Goal: Task Accomplishment & Management: Complete application form

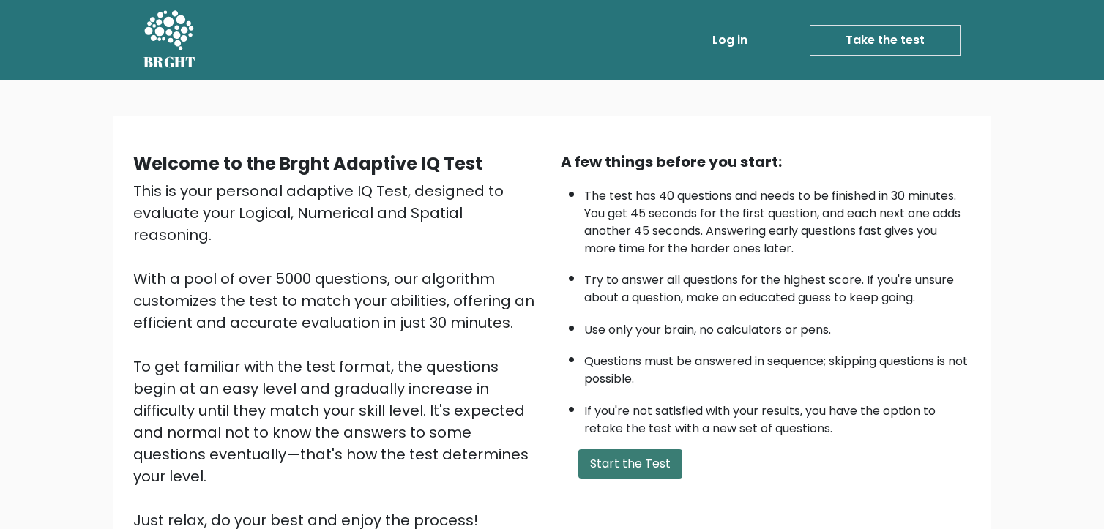
click at [623, 463] on button "Start the Test" at bounding box center [630, 464] width 104 height 29
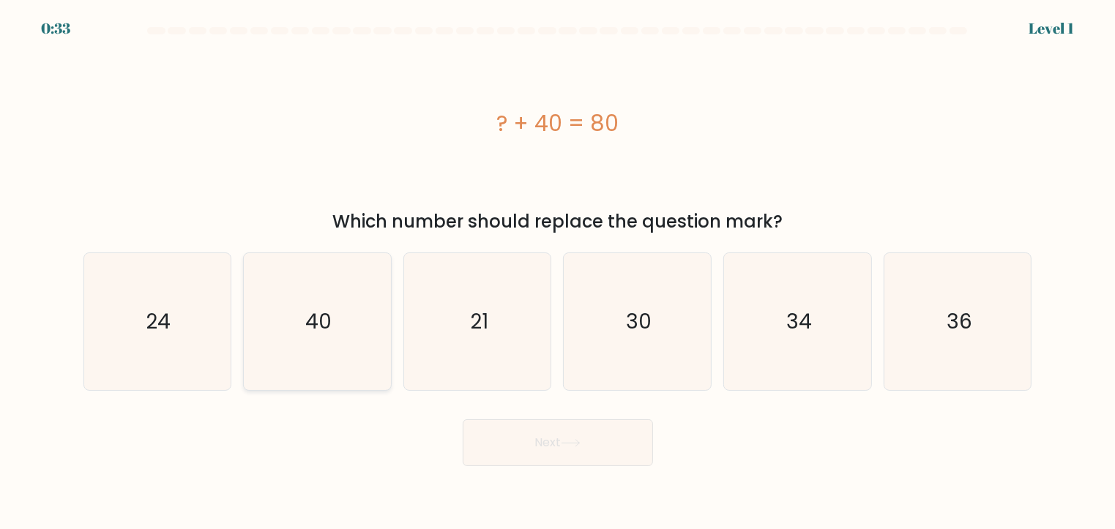
click at [295, 310] on icon "40" at bounding box center [317, 321] width 137 height 137
click at [558, 272] on input "b. 40" at bounding box center [558, 268] width 1 height 7
radio input "true"
click at [580, 438] on button "Next" at bounding box center [558, 443] width 190 height 47
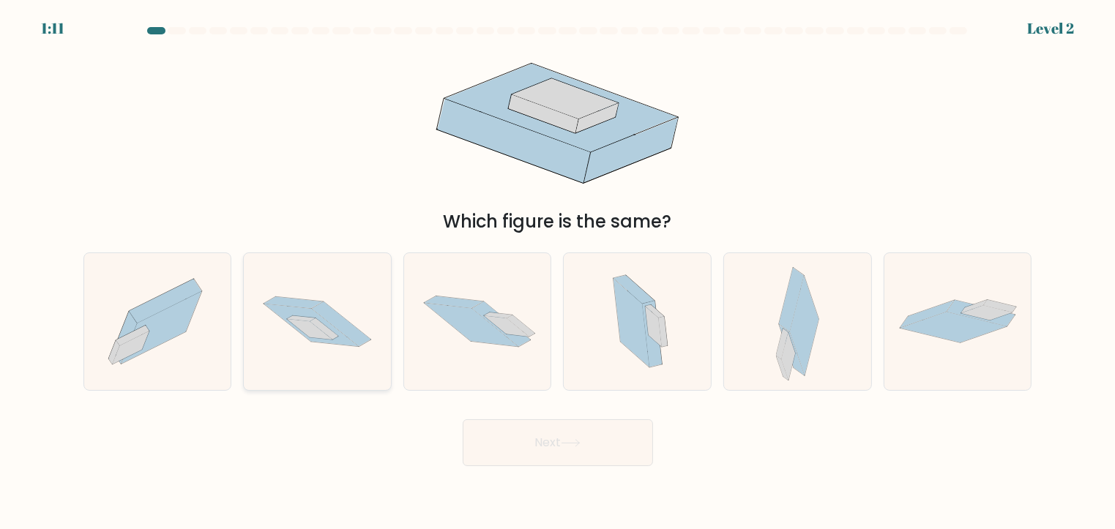
click at [346, 351] on icon at bounding box center [317, 321] width 147 height 97
click at [558, 272] on input "b." at bounding box center [558, 268] width 1 height 7
radio input "true"
click at [532, 432] on button "Next" at bounding box center [558, 443] width 190 height 47
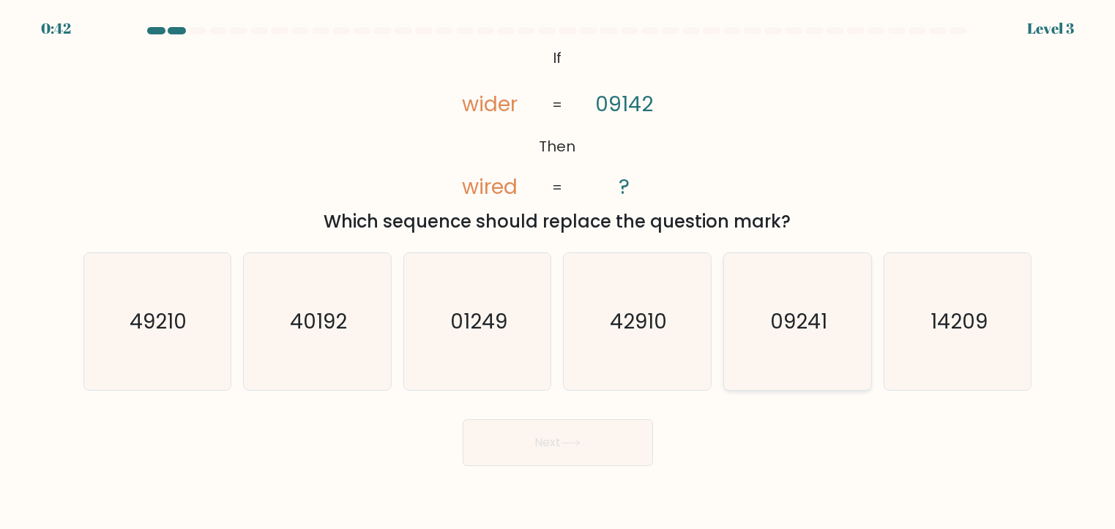
click at [820, 328] on text "09241" at bounding box center [798, 321] width 57 height 29
click at [559, 272] on input "e. 09241" at bounding box center [558, 268] width 1 height 7
radio input "true"
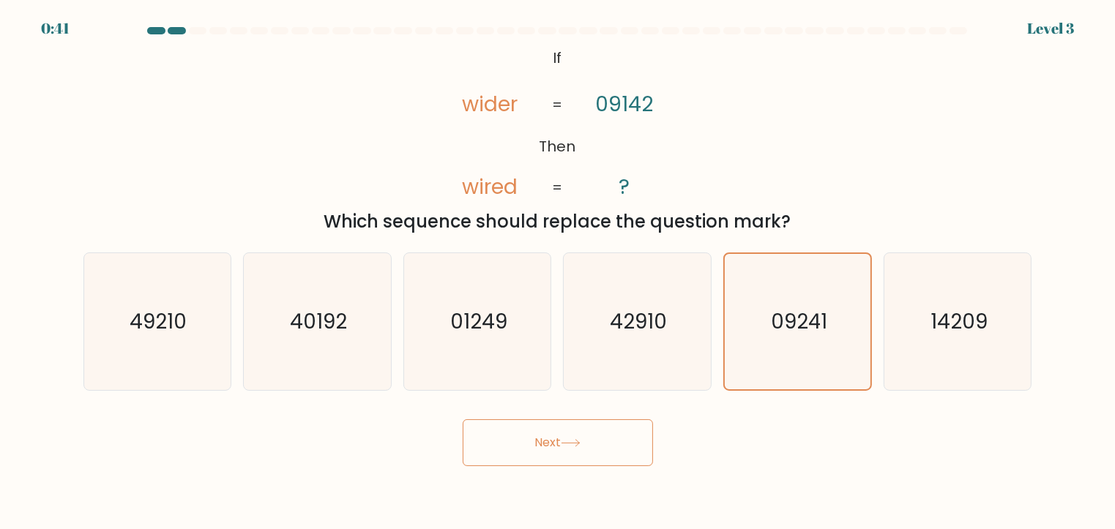
click at [540, 437] on button "Next" at bounding box center [558, 443] width 190 height 47
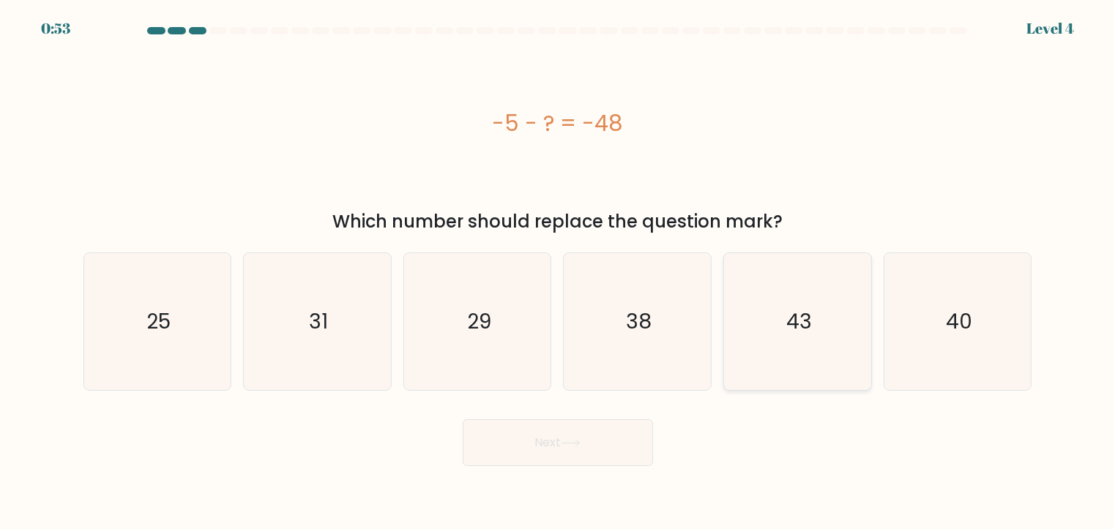
click at [770, 313] on icon "43" at bounding box center [797, 321] width 137 height 137
click at [559, 272] on input "e. 43" at bounding box center [558, 268] width 1 height 7
radio input "true"
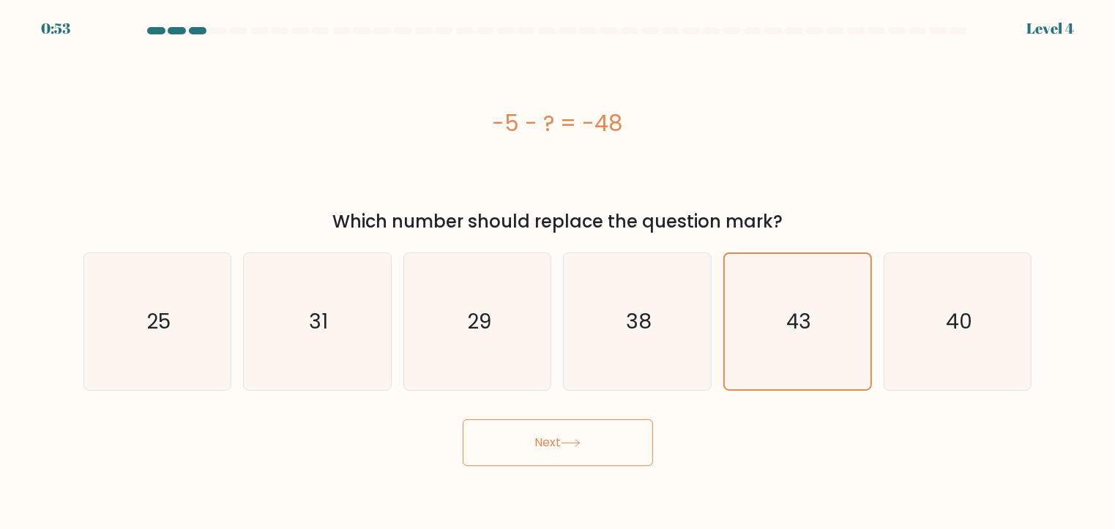
click at [615, 455] on button "Next" at bounding box center [558, 443] width 190 height 47
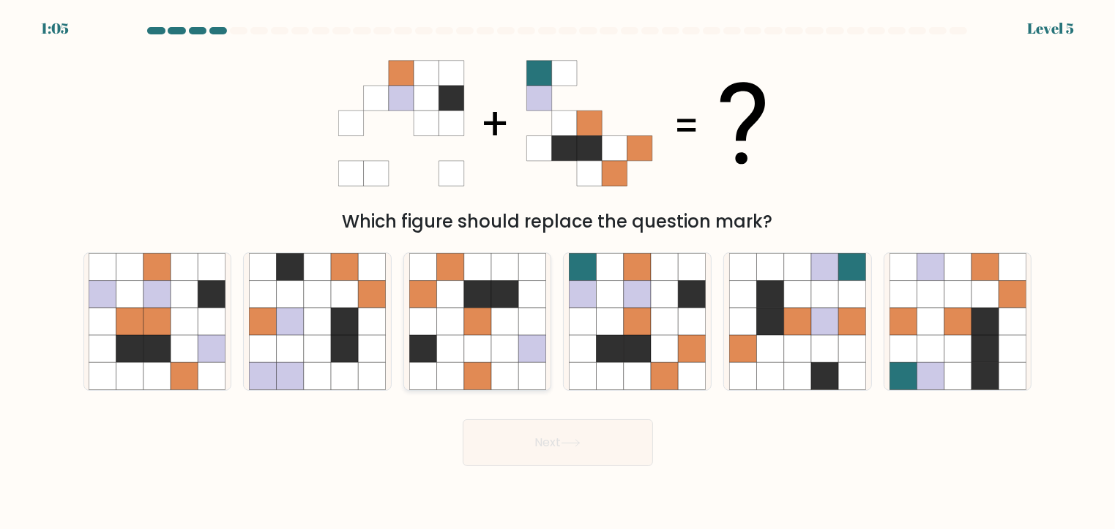
click at [453, 332] on icon at bounding box center [449, 321] width 27 height 27
click at [558, 272] on input "c." at bounding box center [558, 268] width 1 height 7
radio input "true"
click at [573, 453] on button "Next" at bounding box center [558, 443] width 190 height 47
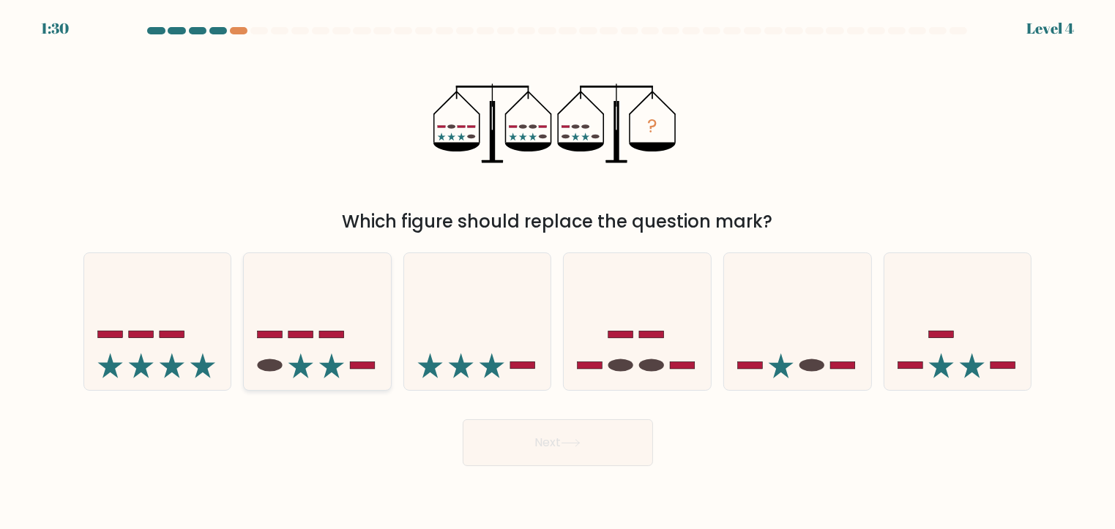
click at [319, 370] on icon at bounding box center [317, 322] width 147 height 122
click at [558, 272] on input "b." at bounding box center [558, 268] width 1 height 7
radio input "true"
click at [553, 444] on button "Next" at bounding box center [558, 443] width 190 height 47
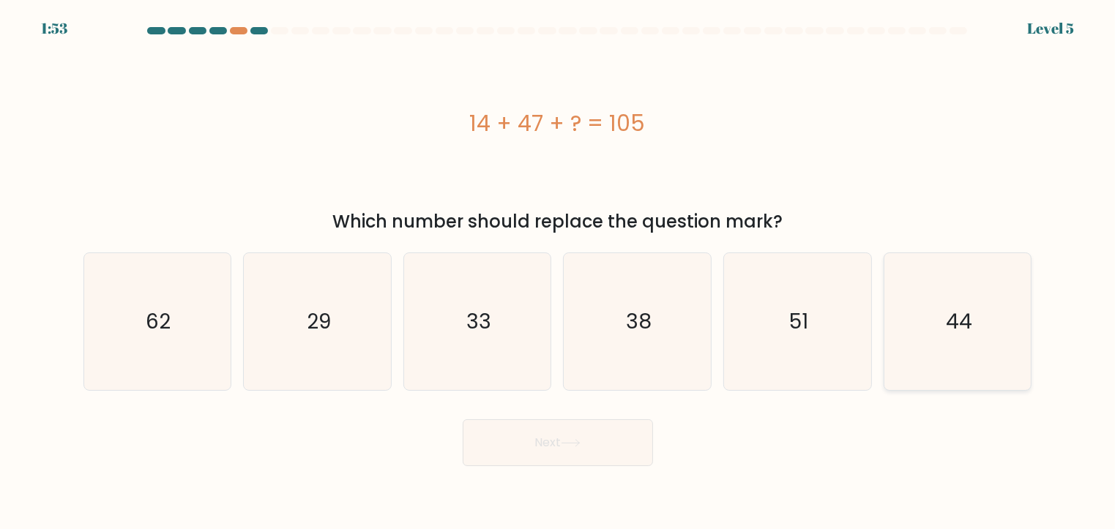
click at [1016, 332] on icon "44" at bounding box center [958, 321] width 137 height 137
click at [559, 272] on input "f. 44" at bounding box center [558, 268] width 1 height 7
radio input "true"
click at [522, 458] on button "Next" at bounding box center [558, 443] width 190 height 47
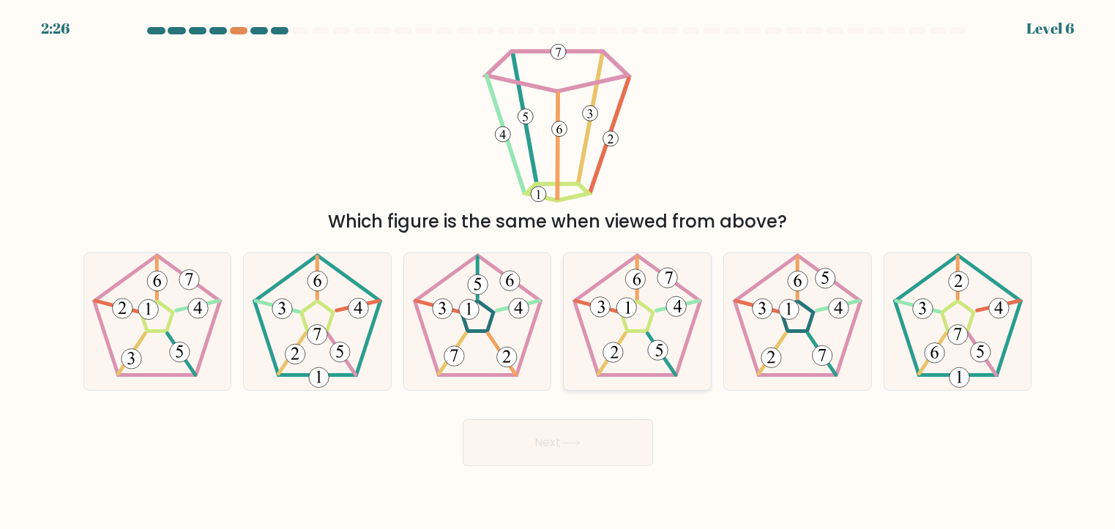
click at [668, 335] on icon at bounding box center [637, 321] width 137 height 137
click at [559, 272] on input "d." at bounding box center [558, 268] width 1 height 7
radio input "true"
click at [552, 440] on button "Next" at bounding box center [558, 443] width 190 height 47
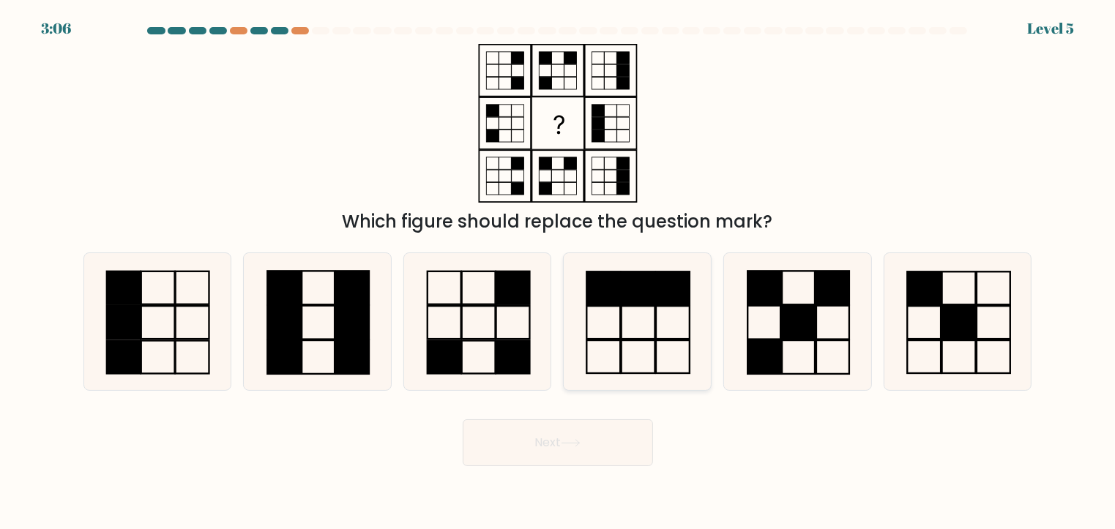
click at [630, 310] on icon at bounding box center [637, 321] width 137 height 137
click at [559, 272] on input "d." at bounding box center [558, 268] width 1 height 7
radio input "true"
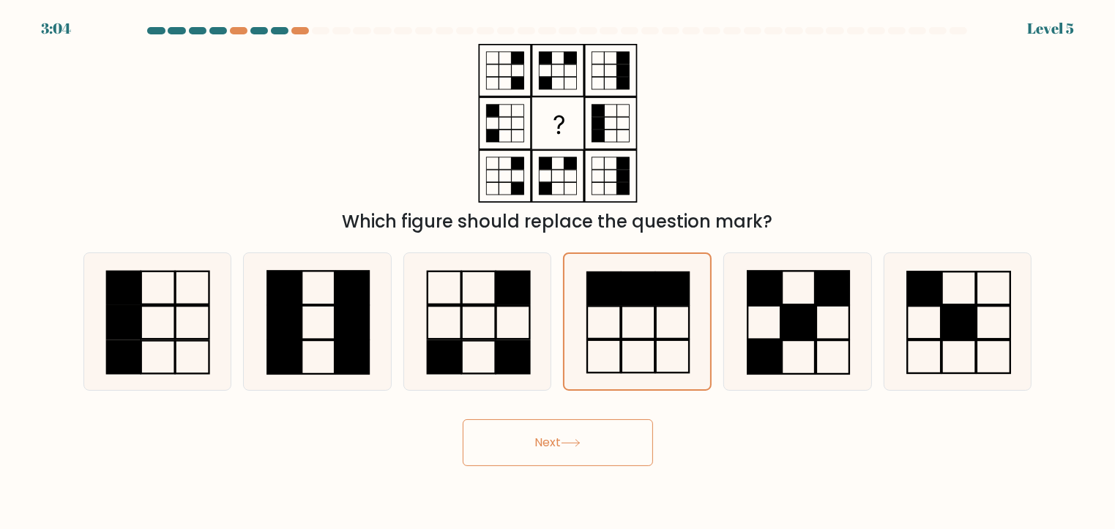
click at [548, 443] on button "Next" at bounding box center [558, 443] width 190 height 47
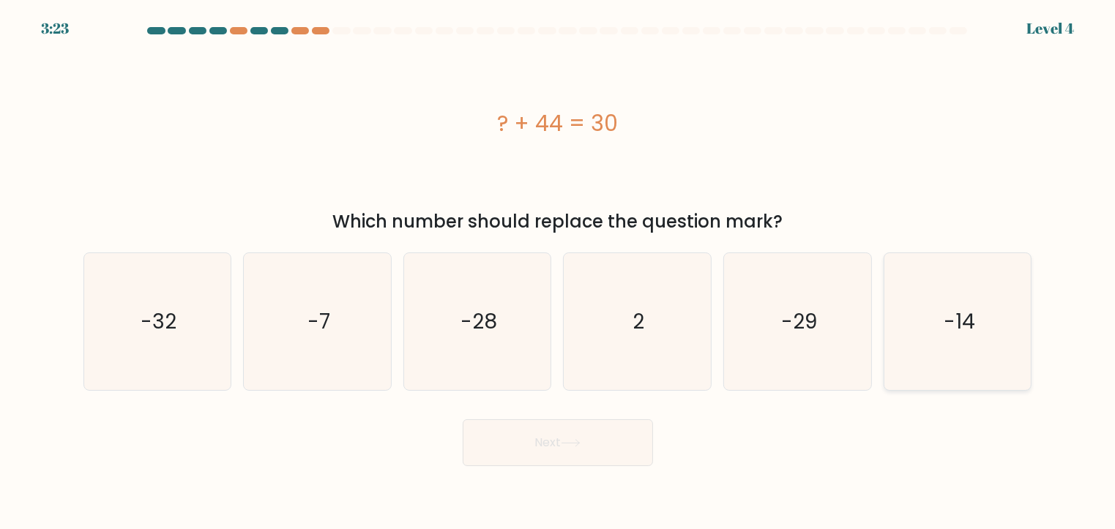
click at [950, 314] on text "-14" at bounding box center [958, 321] width 31 height 29
click at [559, 272] on input "f. -14" at bounding box center [558, 268] width 1 height 7
radio input "true"
click at [596, 453] on button "Next" at bounding box center [558, 443] width 190 height 47
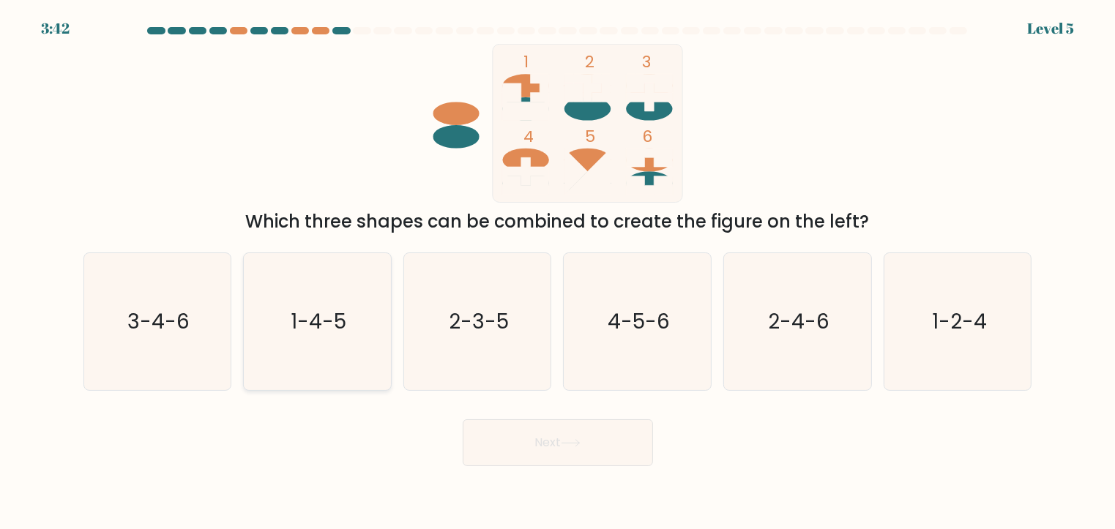
click at [333, 348] on icon "1-4-5" at bounding box center [317, 321] width 137 height 137
click at [558, 272] on input "b. 1-4-5" at bounding box center [558, 268] width 1 height 7
radio input "true"
click at [522, 456] on button "Next" at bounding box center [558, 443] width 190 height 47
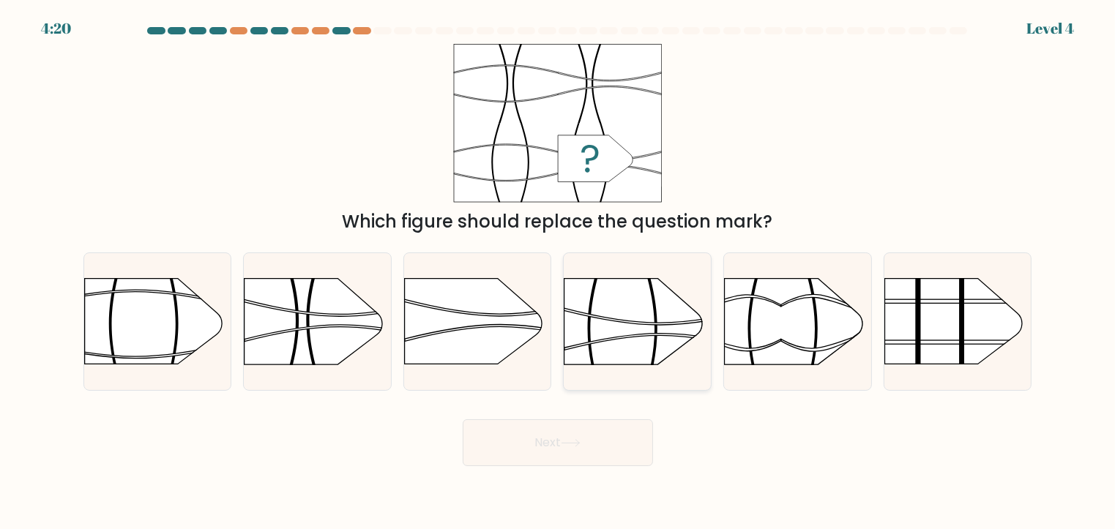
click at [656, 310] on icon at bounding box center [649, 329] width 16 height 146
click at [559, 272] on input "d." at bounding box center [558, 268] width 1 height 7
radio input "true"
click at [594, 425] on button "Next" at bounding box center [558, 443] width 190 height 47
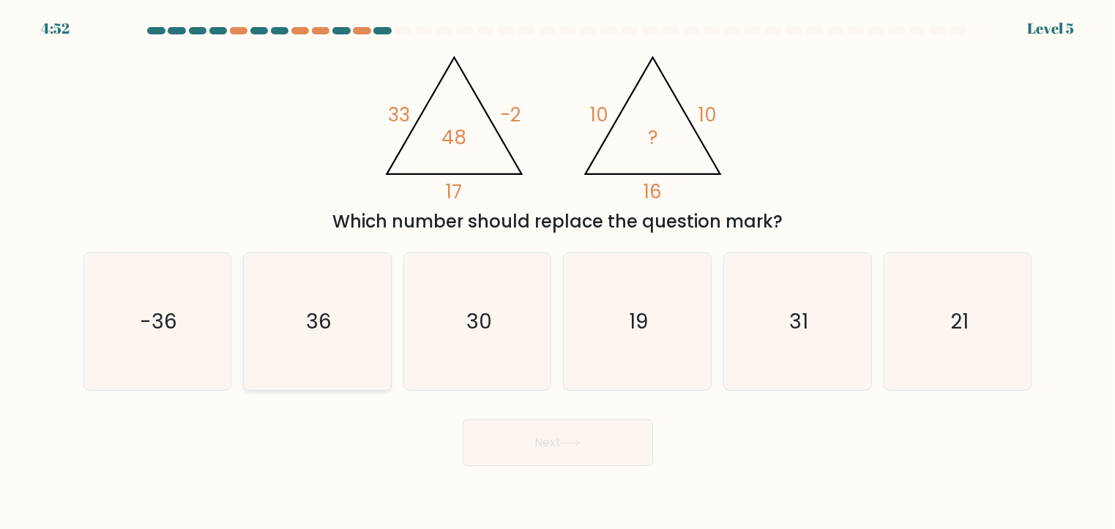
click at [346, 313] on icon "36" at bounding box center [317, 321] width 137 height 137
click at [558, 272] on input "b. 36" at bounding box center [558, 268] width 1 height 7
radio input "true"
click at [568, 450] on button "Next" at bounding box center [558, 443] width 190 height 47
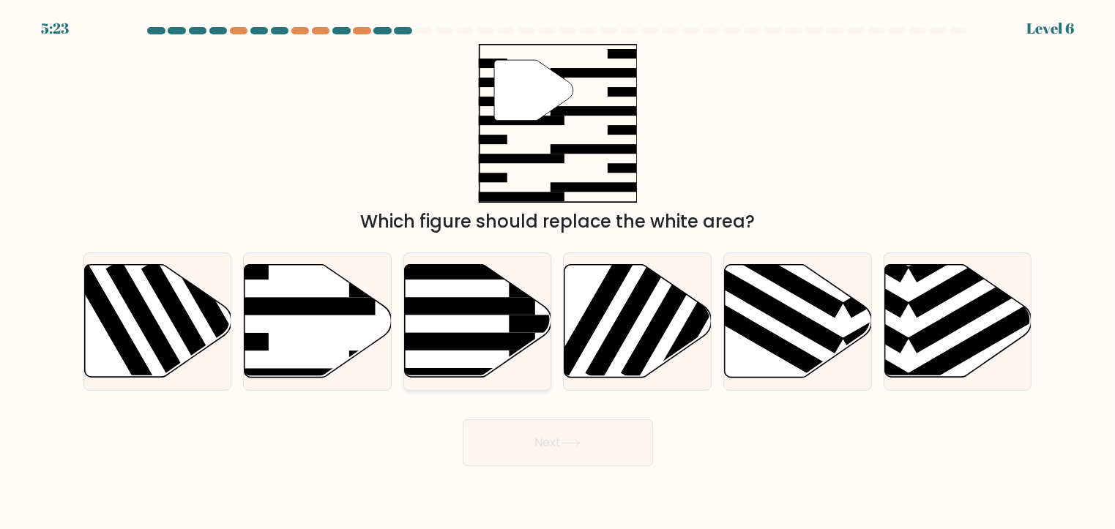
click at [488, 324] on icon at bounding box center [478, 321] width 147 height 113
click at [558, 272] on input "c." at bounding box center [558, 268] width 1 height 7
radio input "true"
click at [542, 449] on button "Next" at bounding box center [558, 443] width 190 height 47
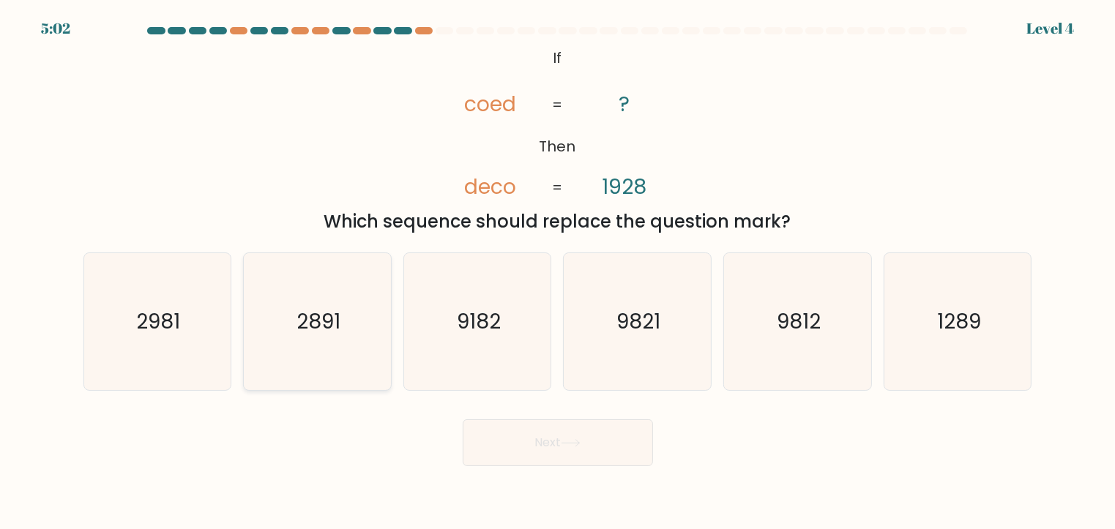
click at [316, 321] on text "2891" at bounding box center [319, 321] width 44 height 29
click at [558, 272] on input "b. 2891" at bounding box center [558, 268] width 1 height 7
radio input "true"
click at [524, 443] on button "Next" at bounding box center [558, 443] width 190 height 47
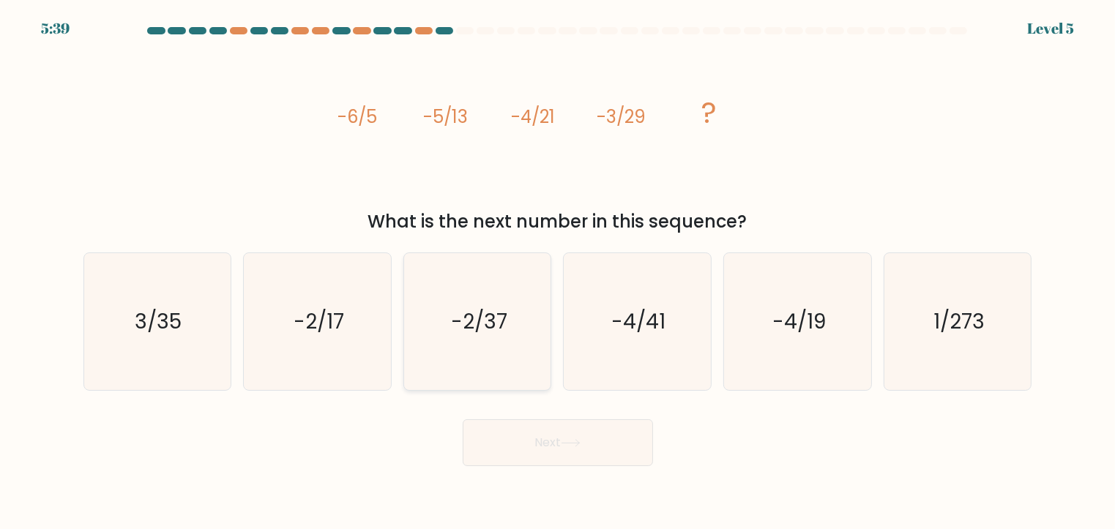
click at [471, 324] on text "-2/37" at bounding box center [479, 321] width 56 height 29
click at [558, 272] on input "c. -2/37" at bounding box center [558, 268] width 1 height 7
radio input "true"
click at [518, 422] on button "Next" at bounding box center [558, 443] width 190 height 47
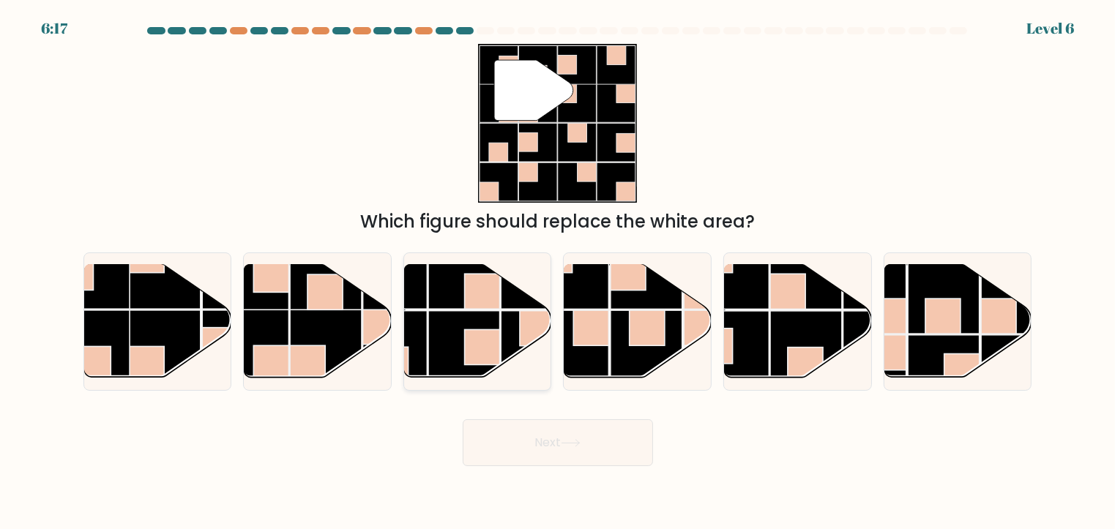
click at [474, 341] on rect at bounding box center [482, 347] width 35 height 35
click at [558, 272] on input "c." at bounding box center [558, 268] width 1 height 7
radio input "true"
click at [555, 452] on button "Next" at bounding box center [558, 443] width 190 height 47
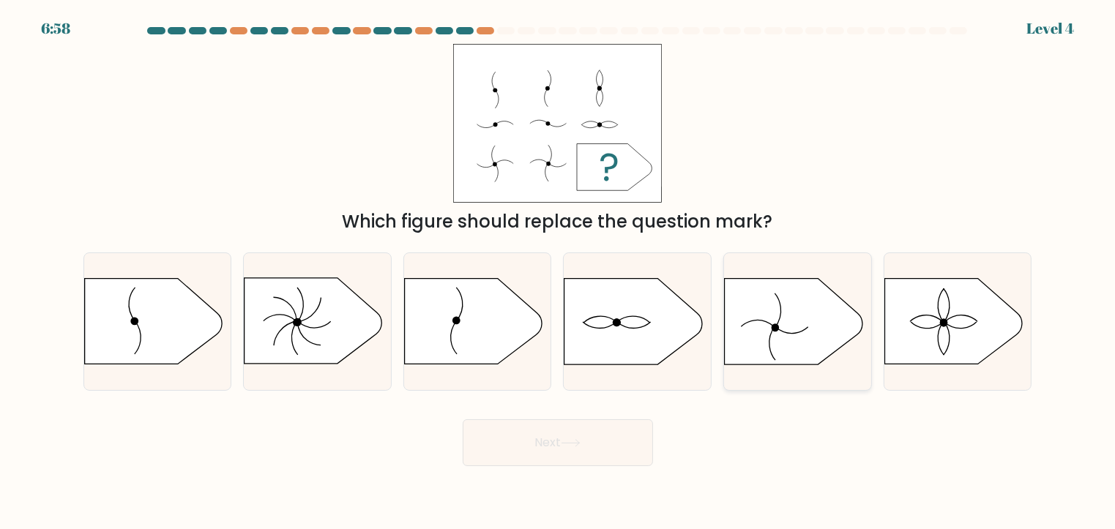
click at [760, 336] on icon at bounding box center [794, 322] width 138 height 86
click at [559, 272] on input "e." at bounding box center [558, 268] width 1 height 7
radio input "true"
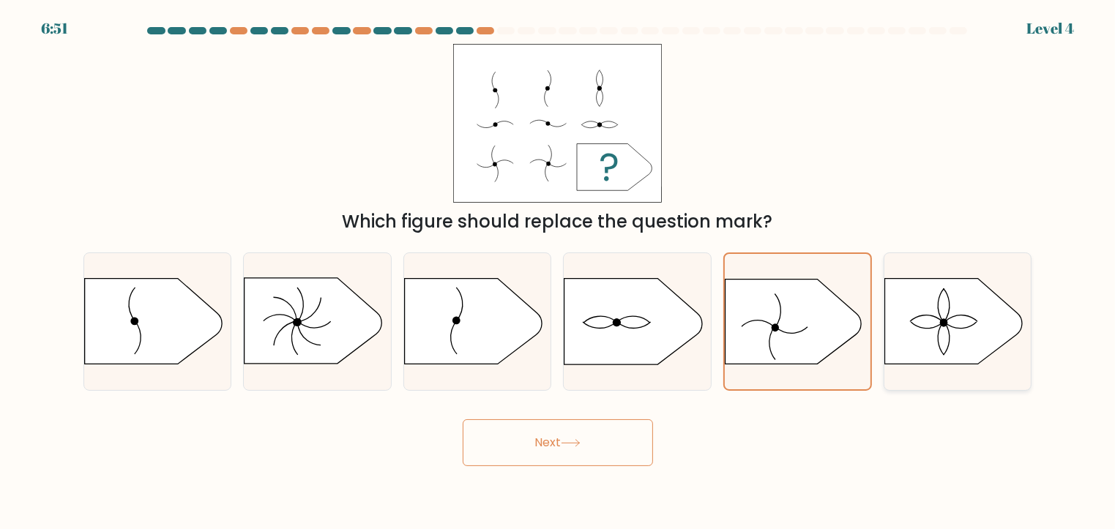
click at [938, 332] on icon at bounding box center [941, 338] width 6 height 34
click at [559, 272] on input "f." at bounding box center [558, 268] width 1 height 7
radio input "true"
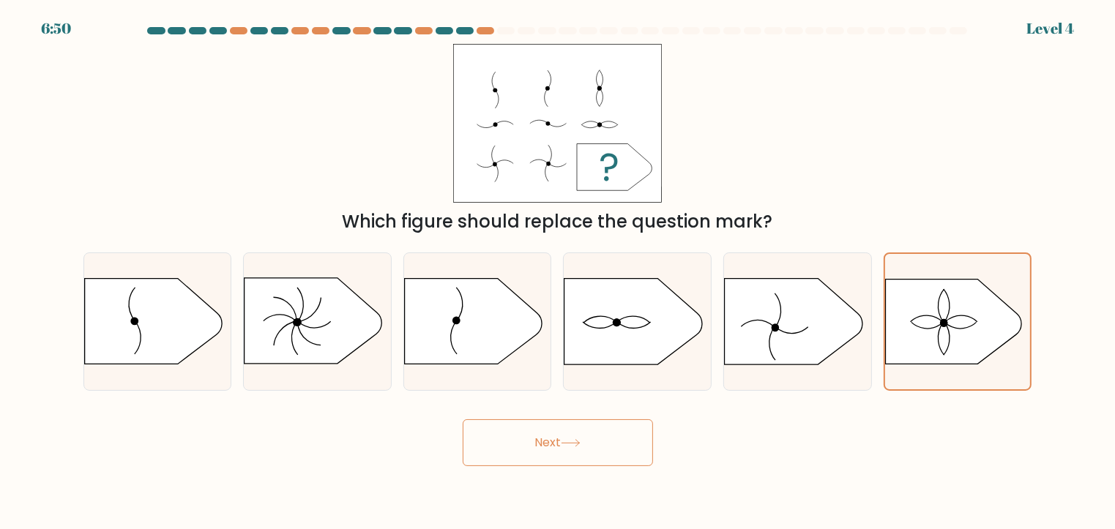
click at [552, 455] on button "Next" at bounding box center [558, 443] width 190 height 47
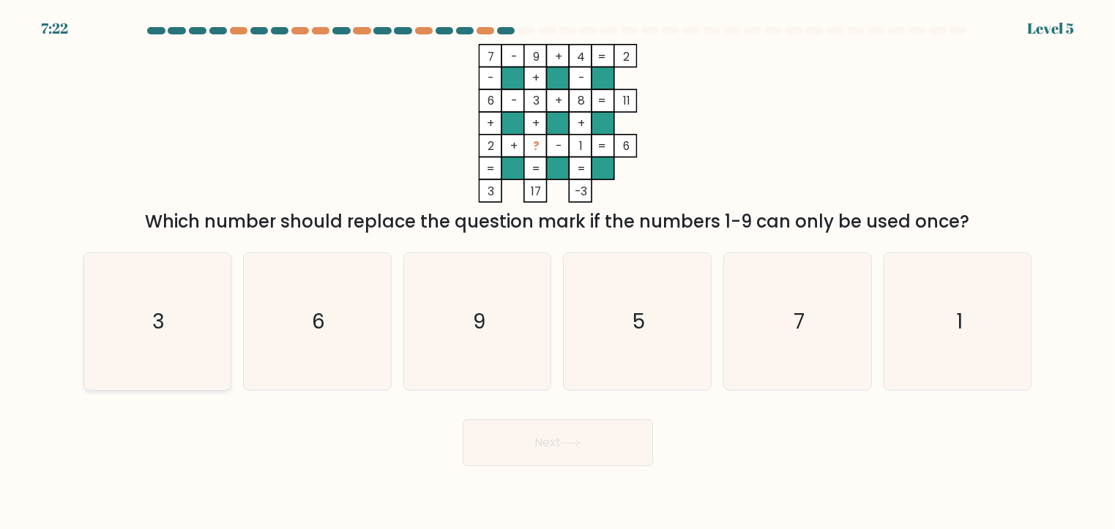
click at [164, 334] on text "3" at bounding box center [158, 321] width 12 height 29
click at [558, 272] on input "a. 3" at bounding box center [558, 268] width 1 height 7
radio input "true"
click at [529, 492] on body "7:21 Level 5" at bounding box center [557, 264] width 1115 height 529
click at [536, 460] on button "Next" at bounding box center [558, 443] width 190 height 47
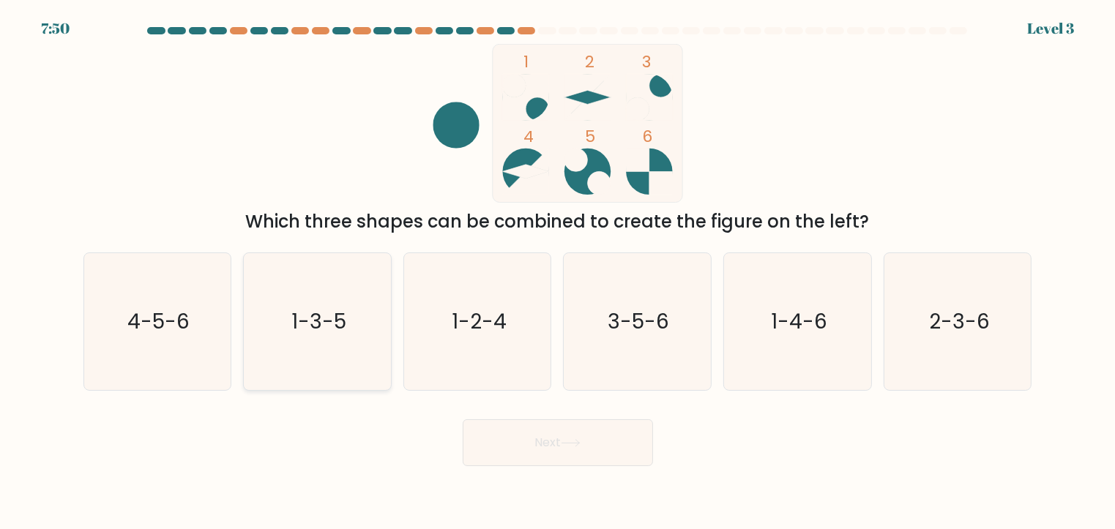
click at [338, 336] on icon "1-3-5" at bounding box center [317, 321] width 137 height 137
click at [558, 272] on input "b. 1-3-5" at bounding box center [558, 268] width 1 height 7
radio input "true"
click at [535, 449] on button "Next" at bounding box center [558, 443] width 190 height 47
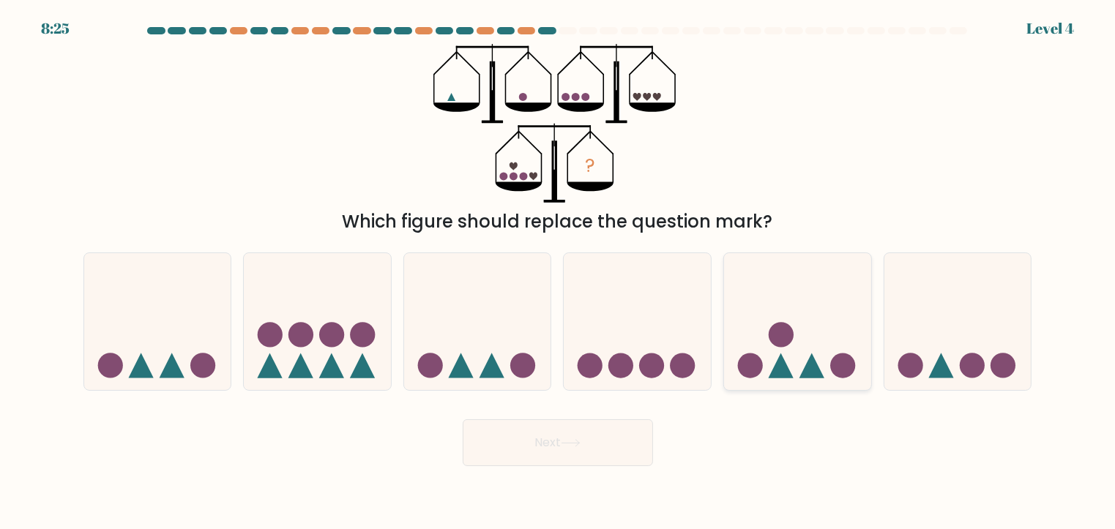
click at [822, 335] on icon at bounding box center [797, 322] width 147 height 122
click at [559, 272] on input "e." at bounding box center [558, 268] width 1 height 7
radio input "true"
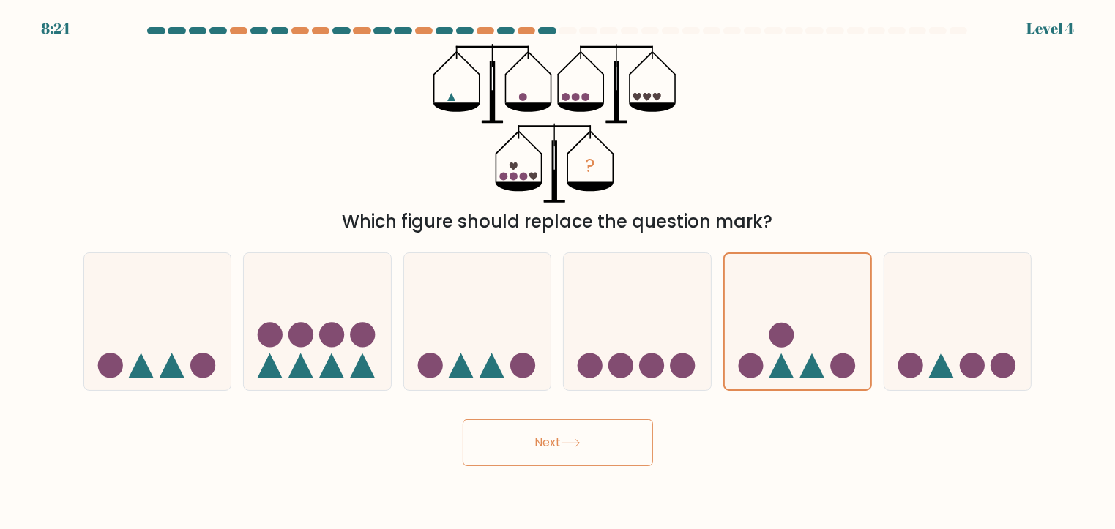
click at [610, 436] on button "Next" at bounding box center [558, 443] width 190 height 47
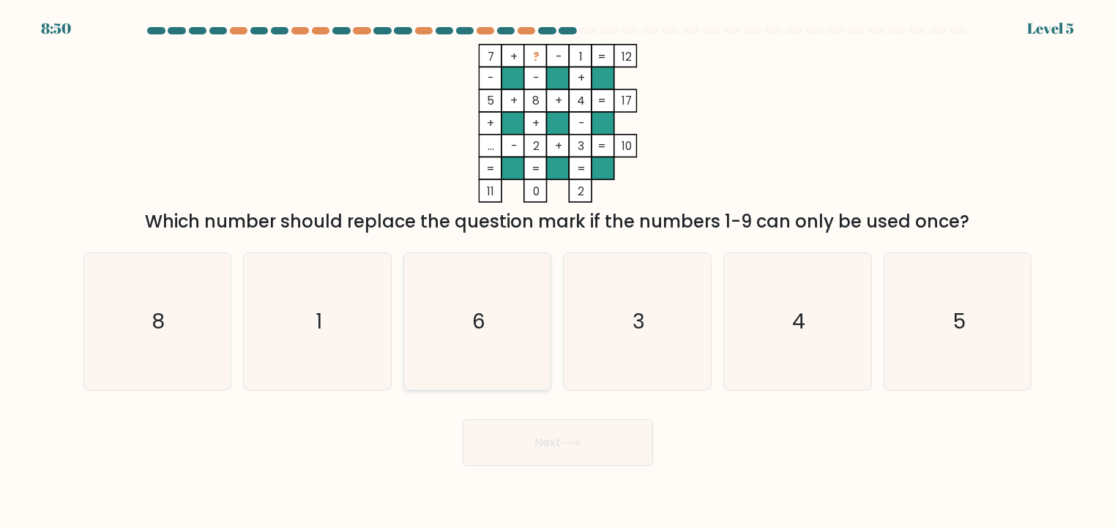
click at [421, 335] on icon "6" at bounding box center [477, 321] width 137 height 137
click at [558, 272] on input "c. 6" at bounding box center [558, 268] width 1 height 7
radio input "true"
click at [530, 434] on button "Next" at bounding box center [558, 443] width 190 height 47
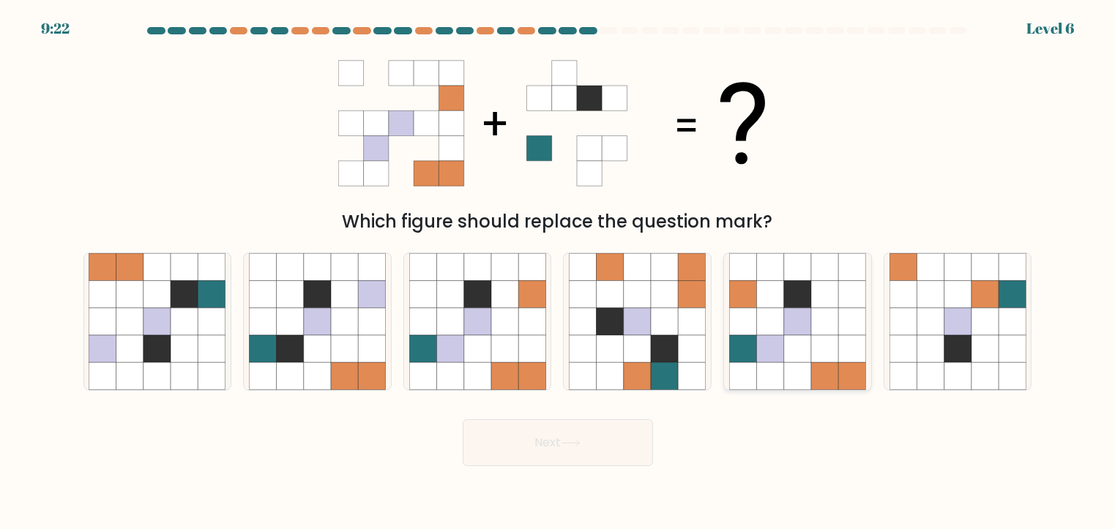
click at [772, 305] on icon at bounding box center [770, 293] width 27 height 27
click at [559, 272] on input "e." at bounding box center [558, 268] width 1 height 7
radio input "true"
click at [502, 343] on icon at bounding box center [504, 348] width 27 height 27
click at [558, 272] on input "c." at bounding box center [558, 268] width 1 height 7
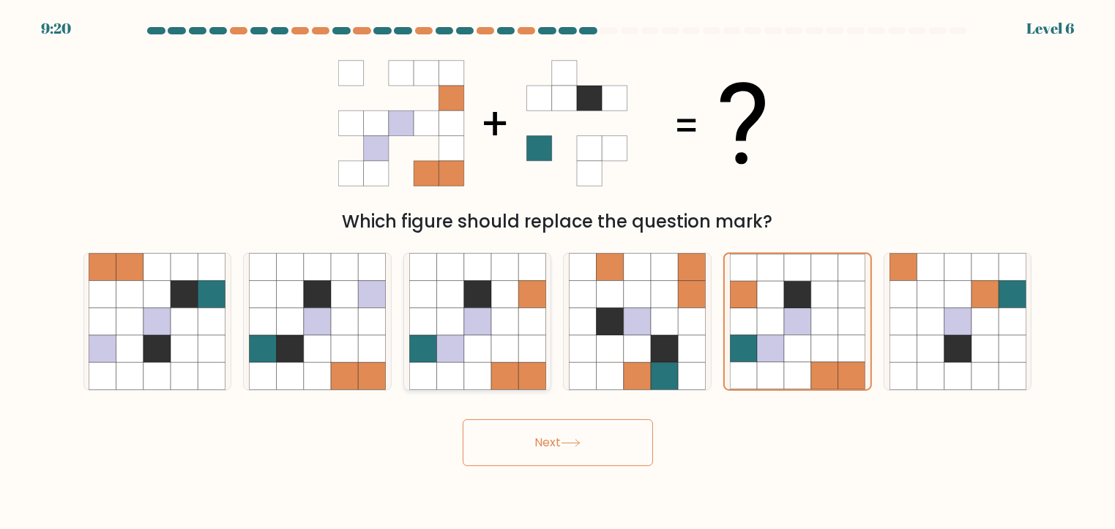
radio input "true"
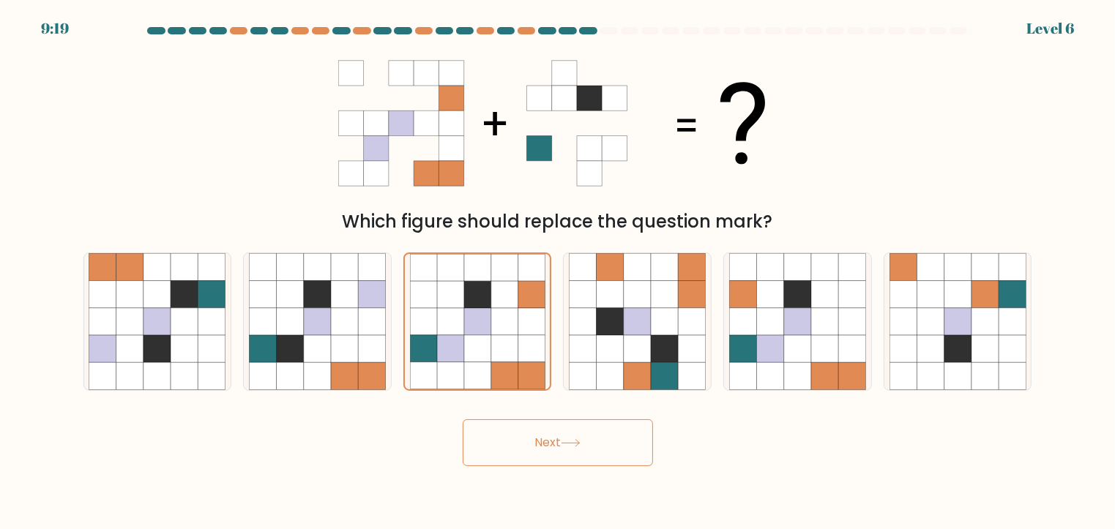
click at [556, 454] on button "Next" at bounding box center [558, 443] width 190 height 47
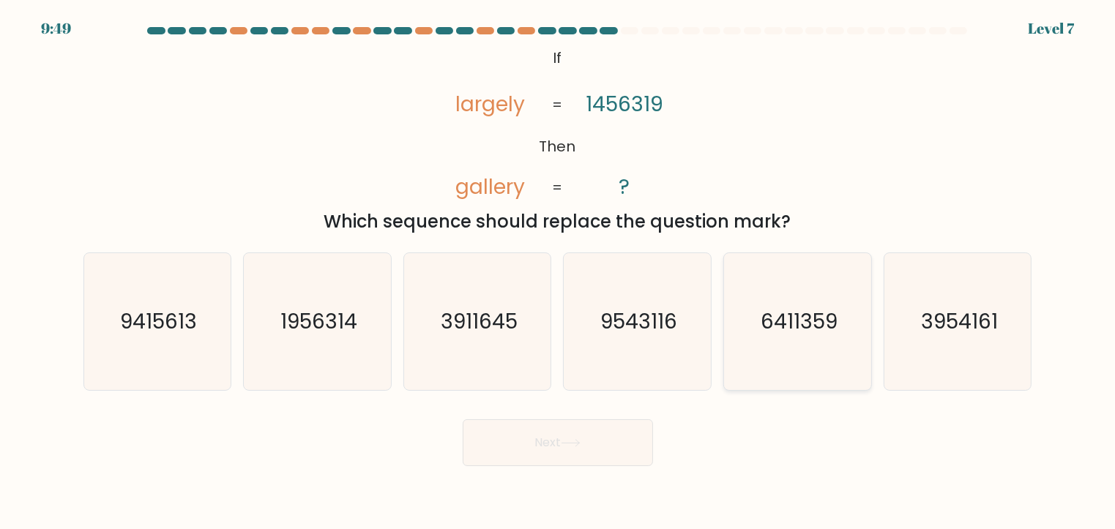
click at [780, 304] on icon "6411359" at bounding box center [797, 321] width 137 height 137
click at [559, 272] on input "e. 6411359" at bounding box center [558, 268] width 1 height 7
radio input "true"
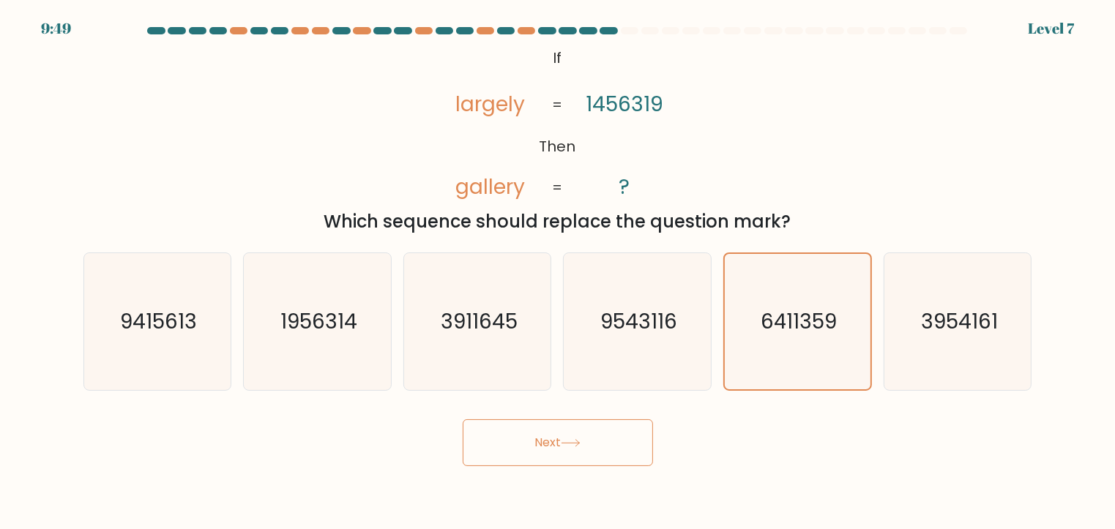
click at [572, 440] on icon at bounding box center [571, 443] width 20 height 8
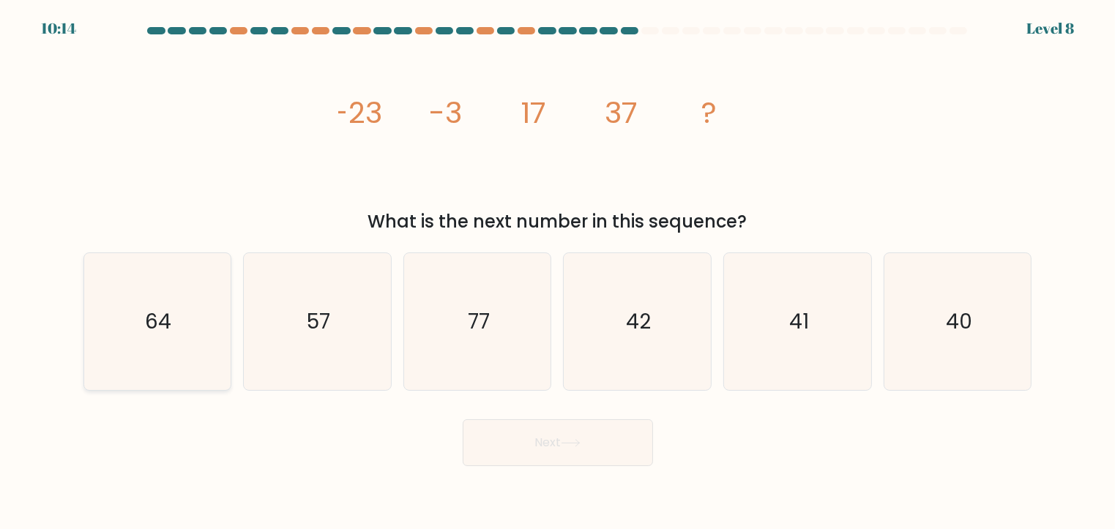
click at [184, 335] on icon "64" at bounding box center [157, 321] width 137 height 137
click at [558, 272] on input "a. 64" at bounding box center [558, 268] width 1 height 7
radio input "true"
click at [313, 332] on text "57" at bounding box center [318, 321] width 23 height 29
click at [558, 272] on input "b. 57" at bounding box center [558, 268] width 1 height 7
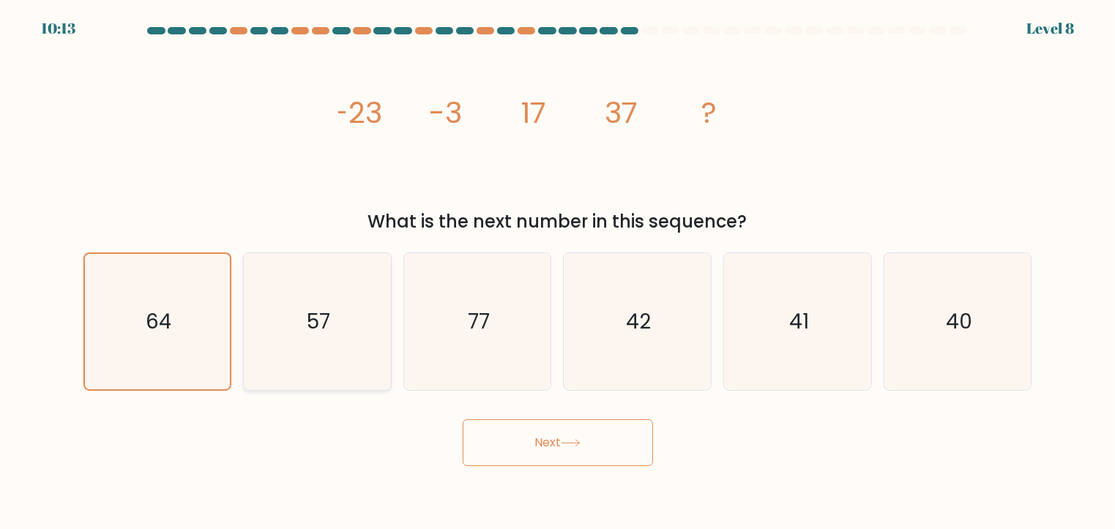
radio input "true"
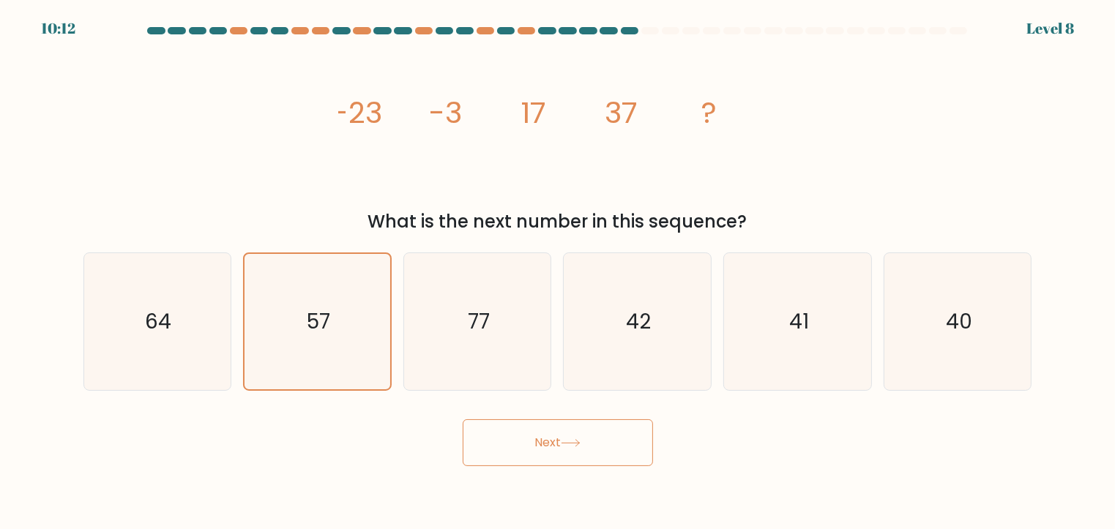
click at [581, 449] on button "Next" at bounding box center [558, 443] width 190 height 47
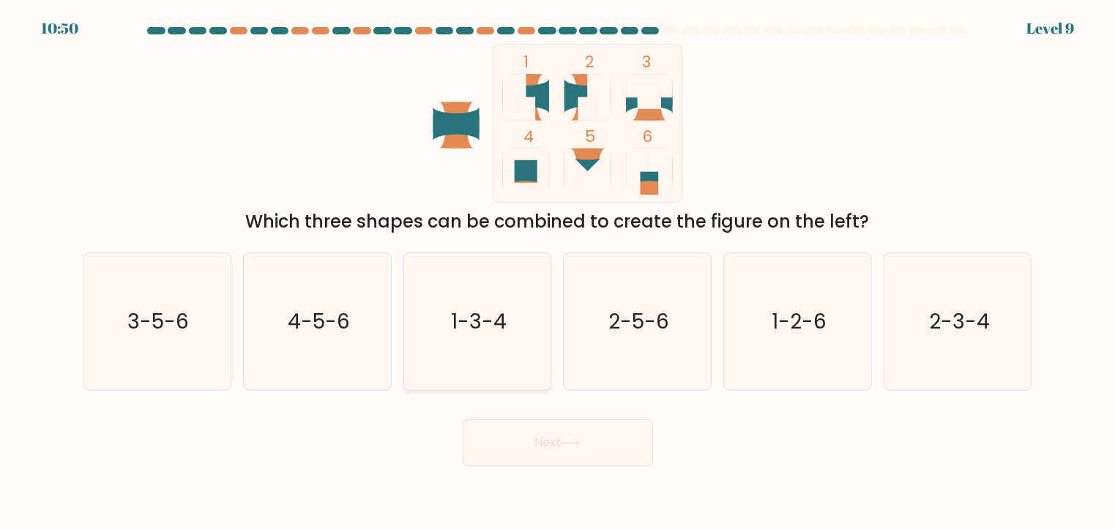
click at [474, 338] on icon "1-3-4" at bounding box center [477, 321] width 137 height 137
click at [558, 272] on input "c. 1-3-4" at bounding box center [558, 268] width 1 height 7
radio input "true"
click at [983, 313] on text "2-3-4" at bounding box center [958, 321] width 61 height 29
click at [559, 272] on input "f. 2-3-4" at bounding box center [558, 268] width 1 height 7
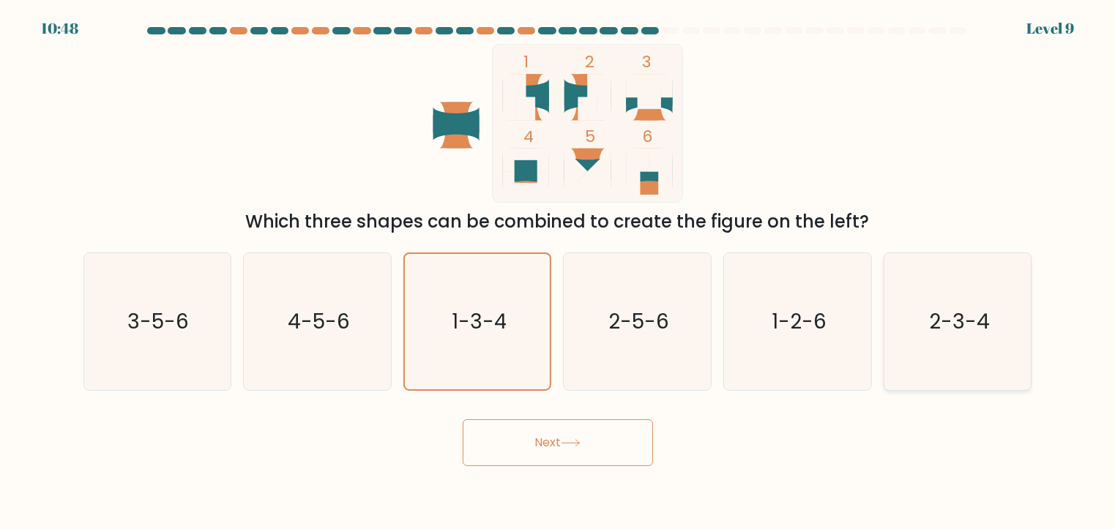
radio input "true"
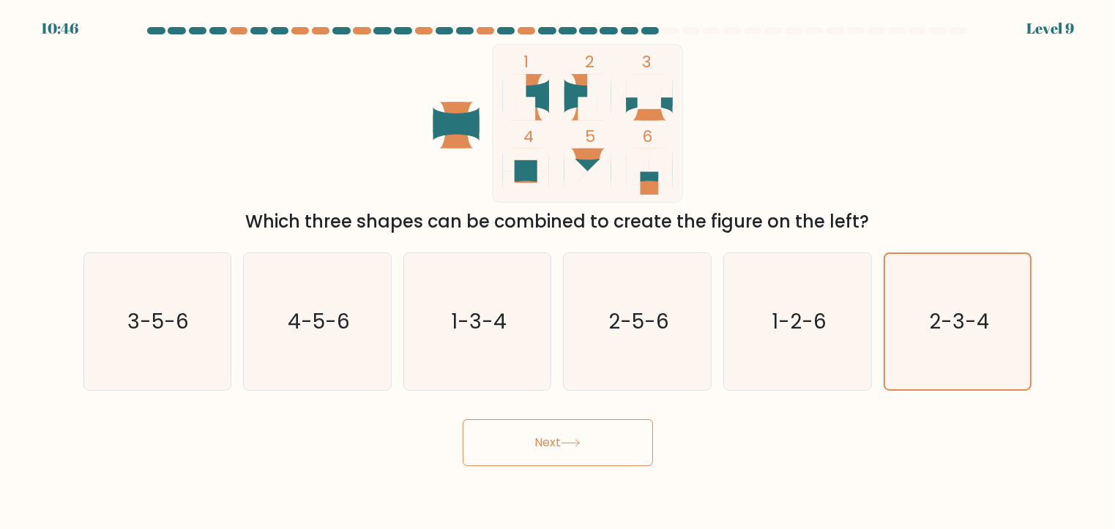
click at [618, 429] on button "Next" at bounding box center [558, 443] width 190 height 47
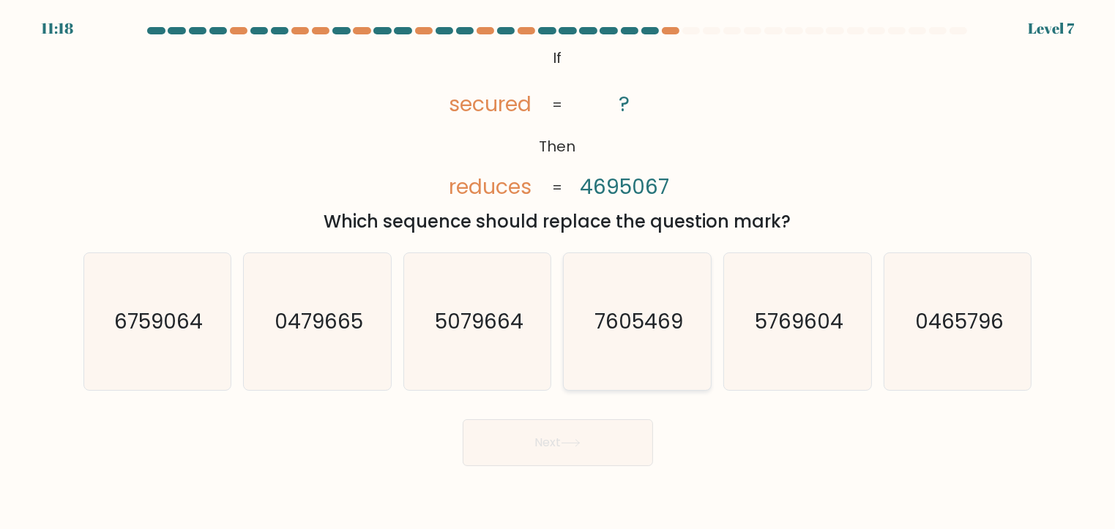
click at [642, 330] on text "7605469" at bounding box center [638, 321] width 89 height 29
click at [559, 272] on input "d. 7605469" at bounding box center [558, 268] width 1 height 7
radio input "true"
click at [566, 434] on button "Next" at bounding box center [558, 443] width 190 height 47
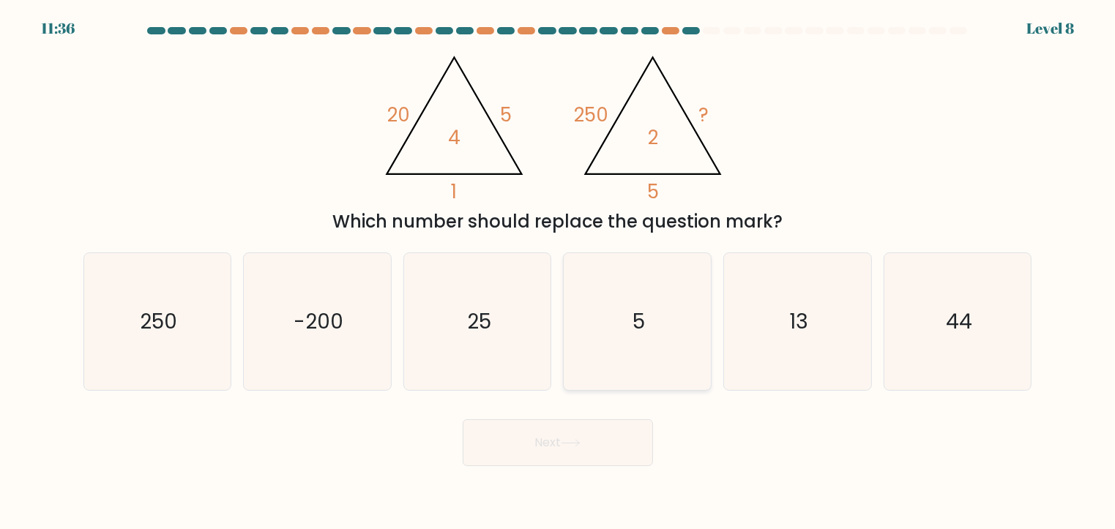
click at [618, 334] on icon "5" at bounding box center [637, 321] width 137 height 137
click at [559, 272] on input "d. 5" at bounding box center [558, 268] width 1 height 7
radio input "true"
click at [351, 311] on icon "-200" at bounding box center [317, 321] width 137 height 137
click at [558, 272] on input "b. -200" at bounding box center [558, 268] width 1 height 7
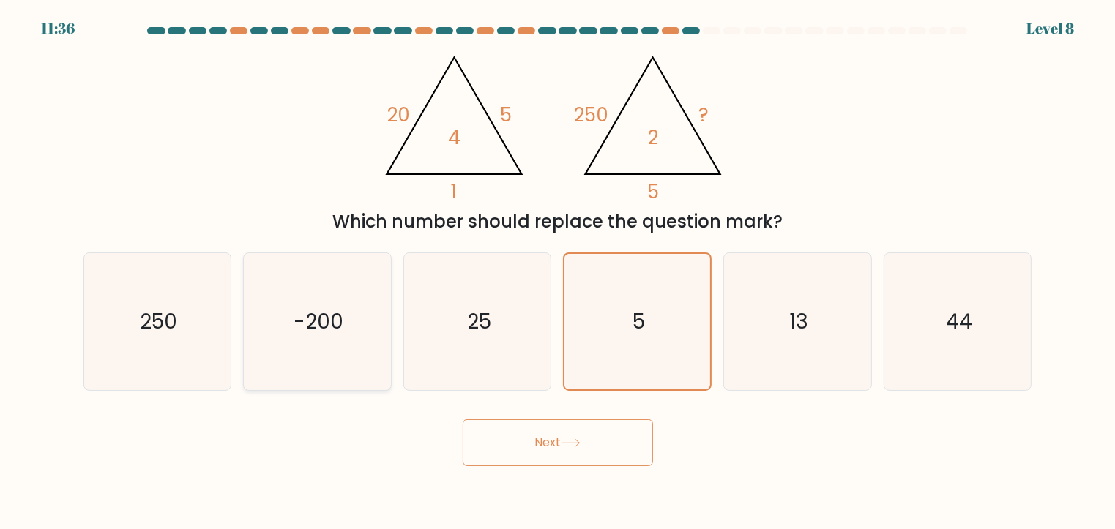
radio input "true"
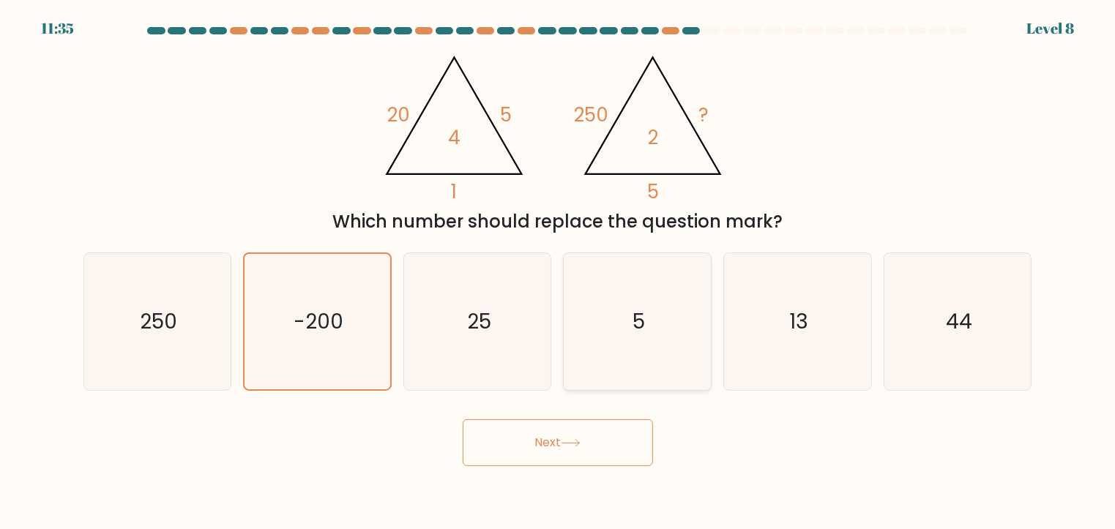
click at [712, 335] on div "5" at bounding box center [637, 322] width 149 height 138
click at [559, 272] on input "d. 5" at bounding box center [558, 268] width 1 height 7
radio input "true"
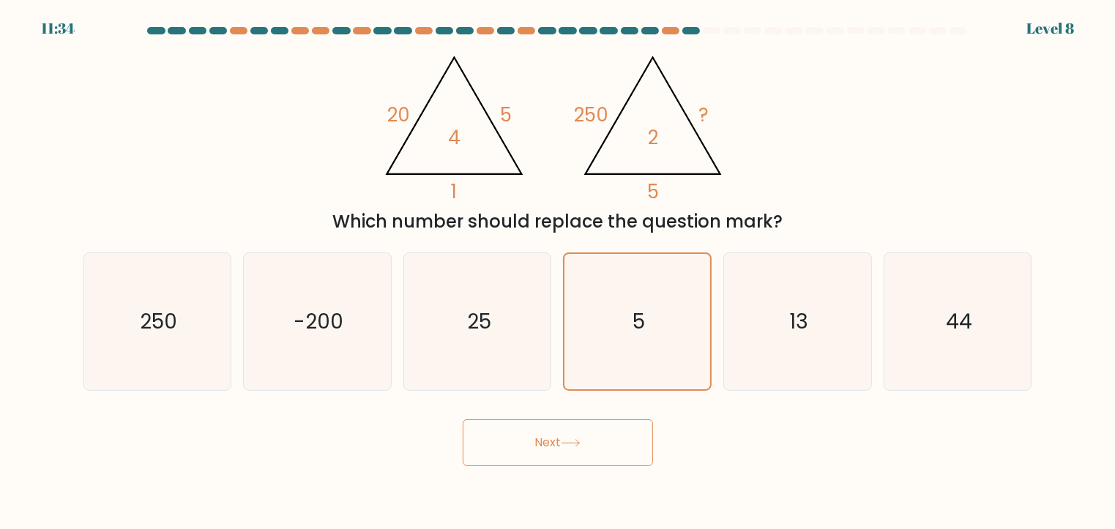
click at [559, 447] on button "Next" at bounding box center [558, 443] width 190 height 47
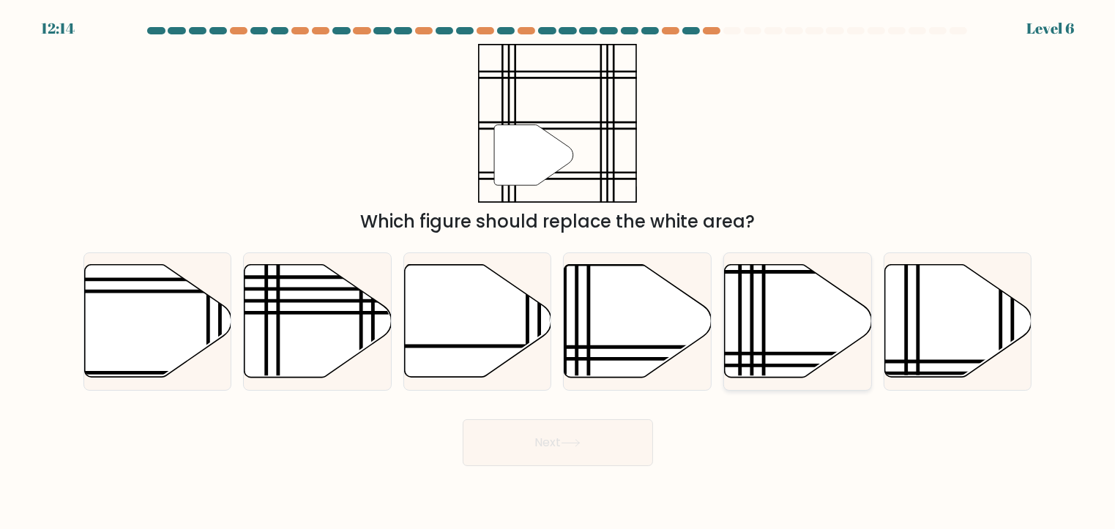
click at [777, 324] on icon at bounding box center [798, 321] width 147 height 113
click at [559, 272] on input "e." at bounding box center [558, 268] width 1 height 7
radio input "true"
click at [582, 448] on button "Next" at bounding box center [558, 443] width 190 height 47
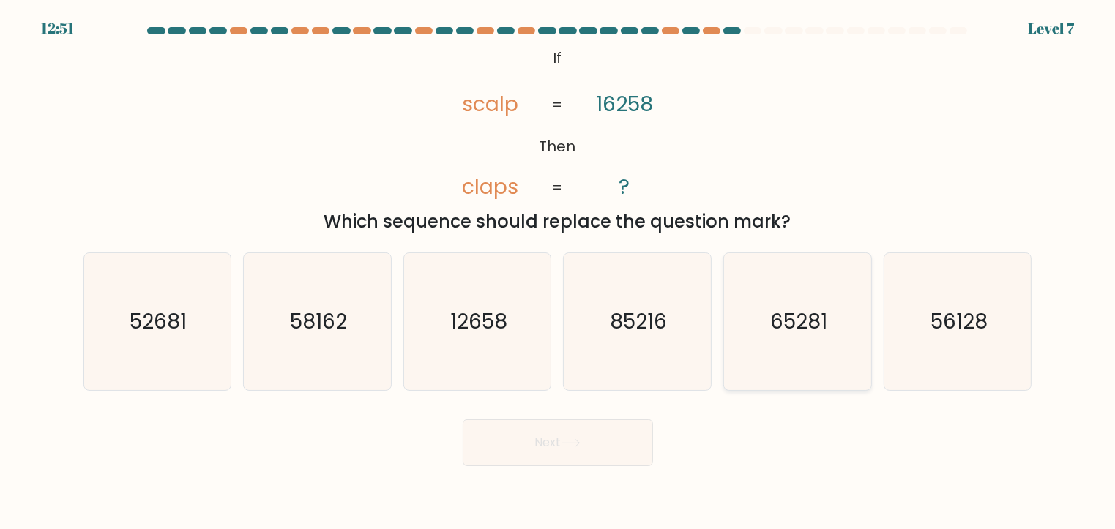
click at [808, 320] on text "65281" at bounding box center [798, 321] width 57 height 29
click at [559, 272] on input "e. 65281" at bounding box center [558, 268] width 1 height 7
radio input "true"
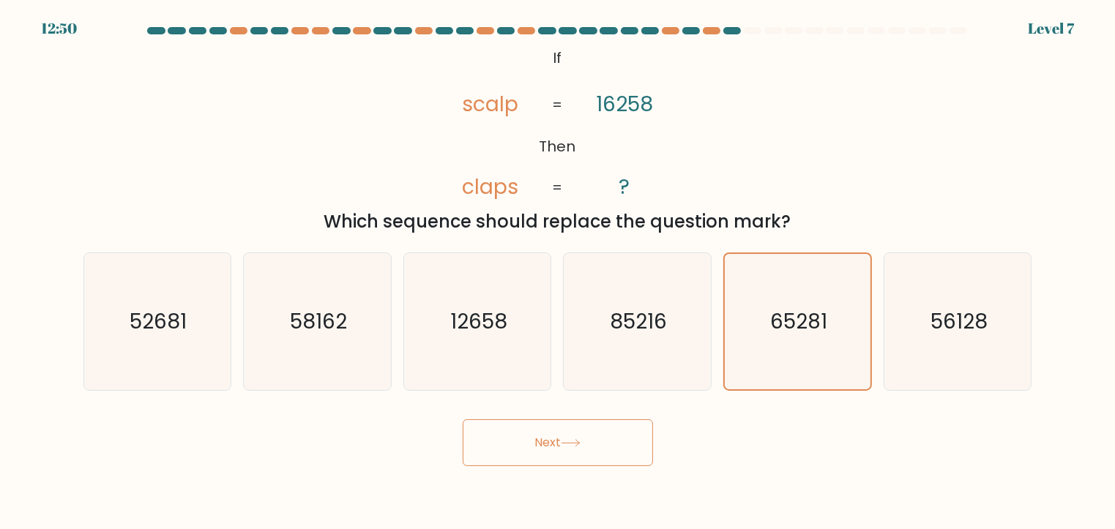
click at [597, 434] on button "Next" at bounding box center [558, 443] width 190 height 47
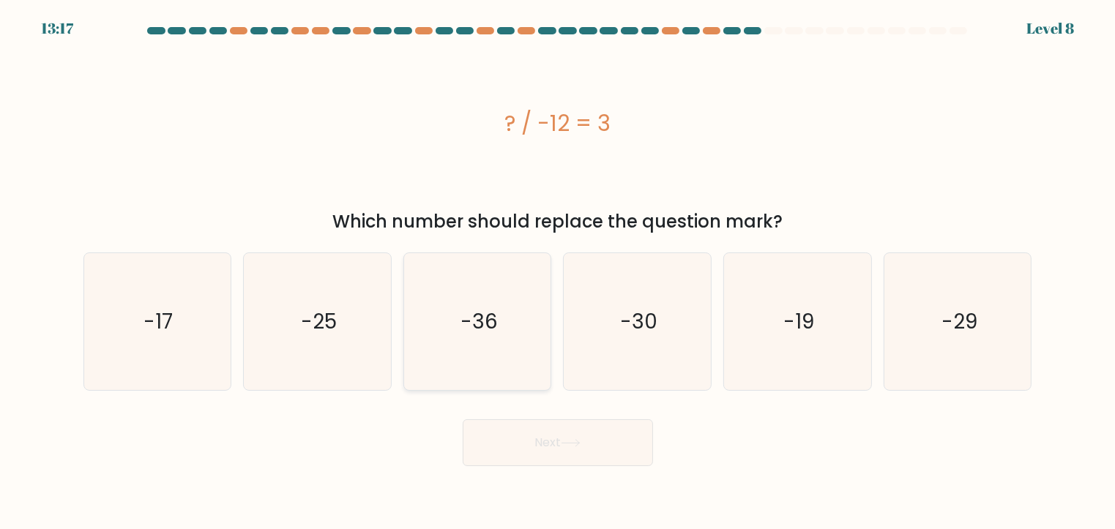
click at [505, 276] on icon "-36" at bounding box center [477, 321] width 137 height 137
click at [558, 272] on input "c. -36" at bounding box center [558, 268] width 1 height 7
radio input "true"
click at [553, 455] on button "Next" at bounding box center [558, 443] width 190 height 47
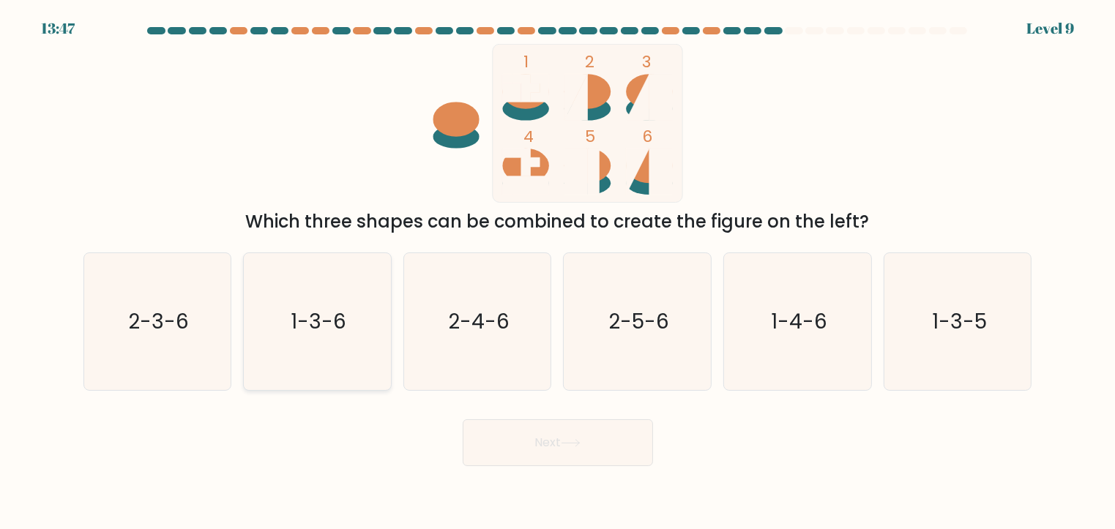
click at [307, 341] on icon "1-3-6" at bounding box center [317, 321] width 137 height 137
click at [558, 272] on input "b. 1-3-6" at bounding box center [558, 268] width 1 height 7
radio input "true"
click at [498, 461] on button "Next" at bounding box center [558, 443] width 190 height 47
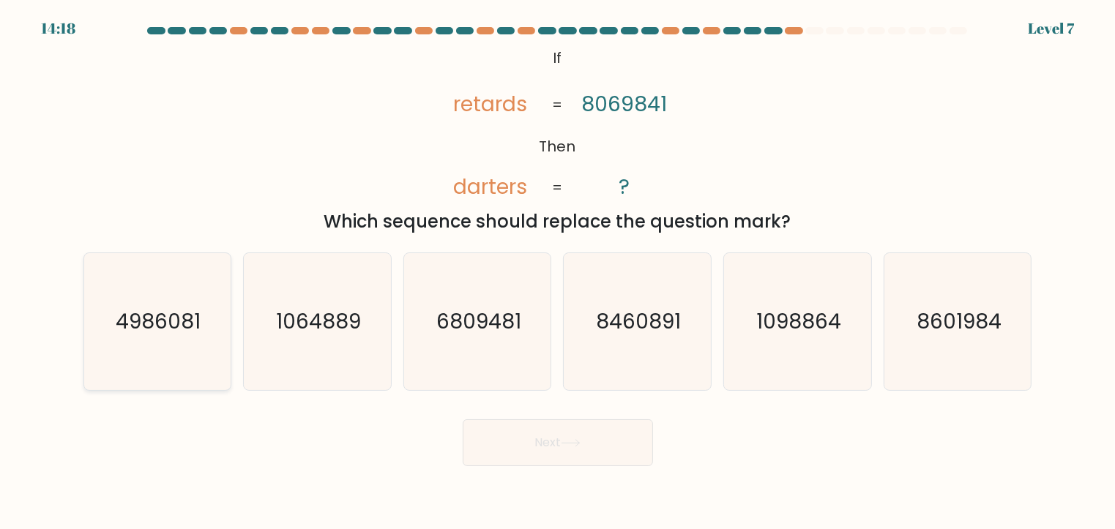
click at [119, 311] on text "4986081" at bounding box center [158, 321] width 85 height 29
click at [558, 272] on input "a. 4986081" at bounding box center [558, 268] width 1 height 7
radio input "true"
click at [533, 462] on button "Next" at bounding box center [558, 443] width 190 height 47
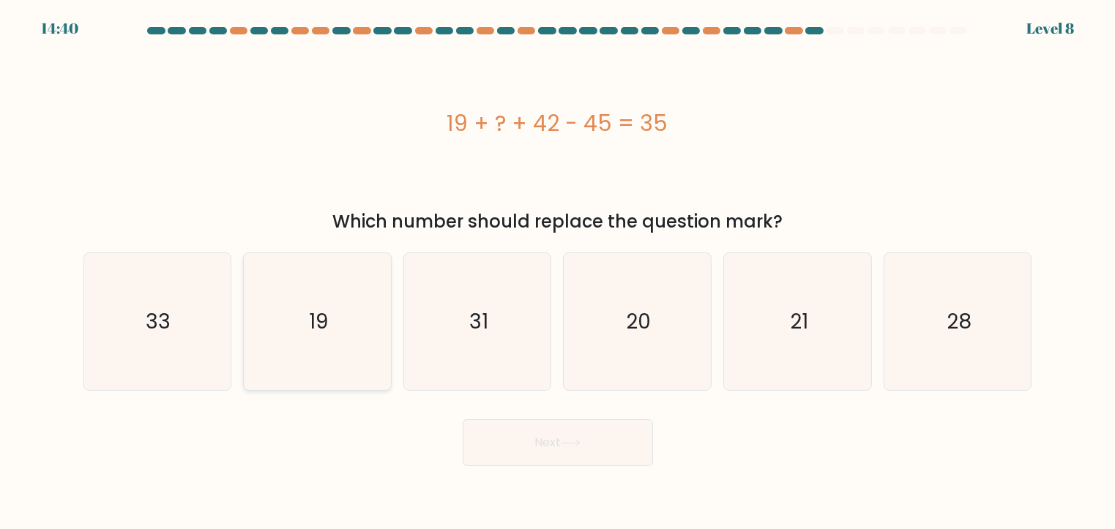
click at [340, 348] on icon "19" at bounding box center [317, 321] width 137 height 137
click at [558, 272] on input "b. 19" at bounding box center [558, 268] width 1 height 7
radio input "true"
click at [519, 426] on button "Next" at bounding box center [558, 443] width 190 height 47
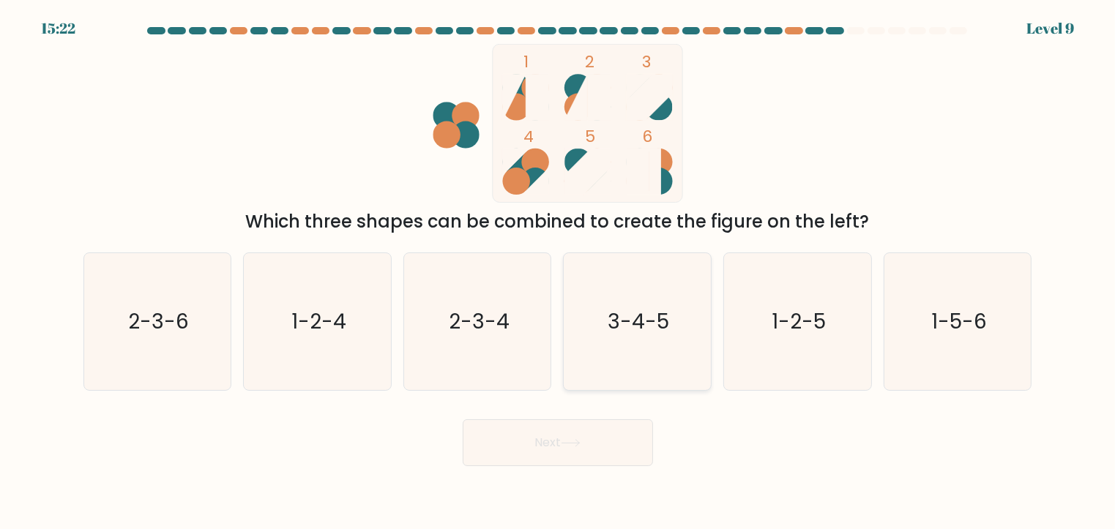
click at [627, 341] on icon "3-4-5" at bounding box center [637, 321] width 137 height 137
click at [559, 272] on input "d. 3-4-5" at bounding box center [558, 268] width 1 height 7
radio input "true"
click at [580, 428] on button "Next" at bounding box center [558, 443] width 190 height 47
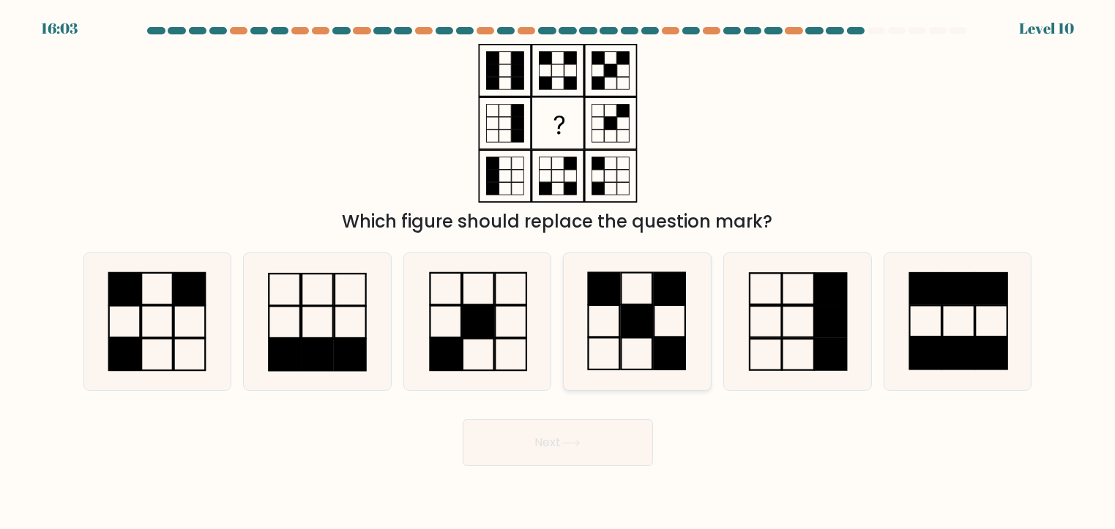
click at [616, 327] on icon at bounding box center [637, 321] width 137 height 137
click at [559, 272] on input "d." at bounding box center [558, 268] width 1 height 7
radio input "true"
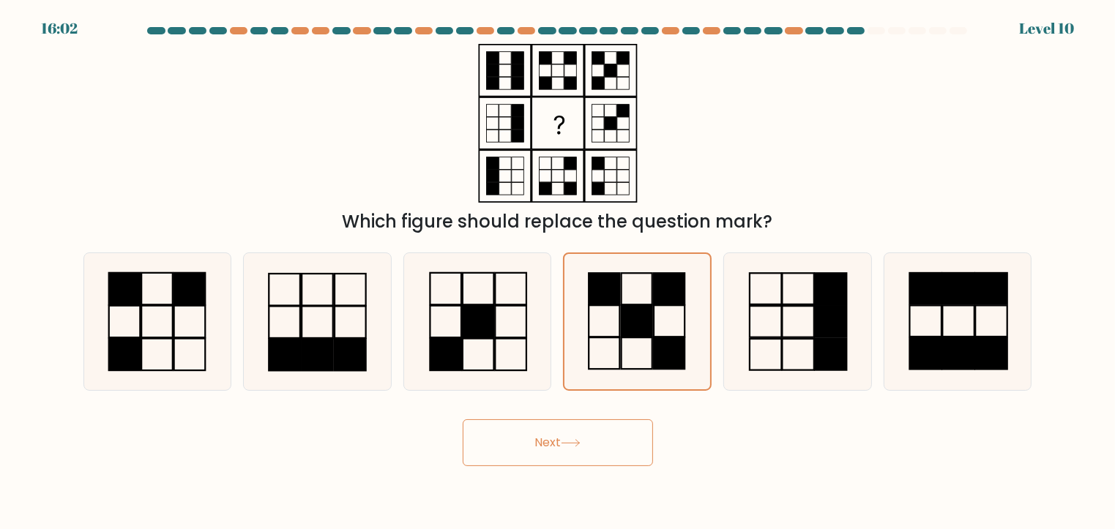
click at [607, 431] on button "Next" at bounding box center [558, 443] width 190 height 47
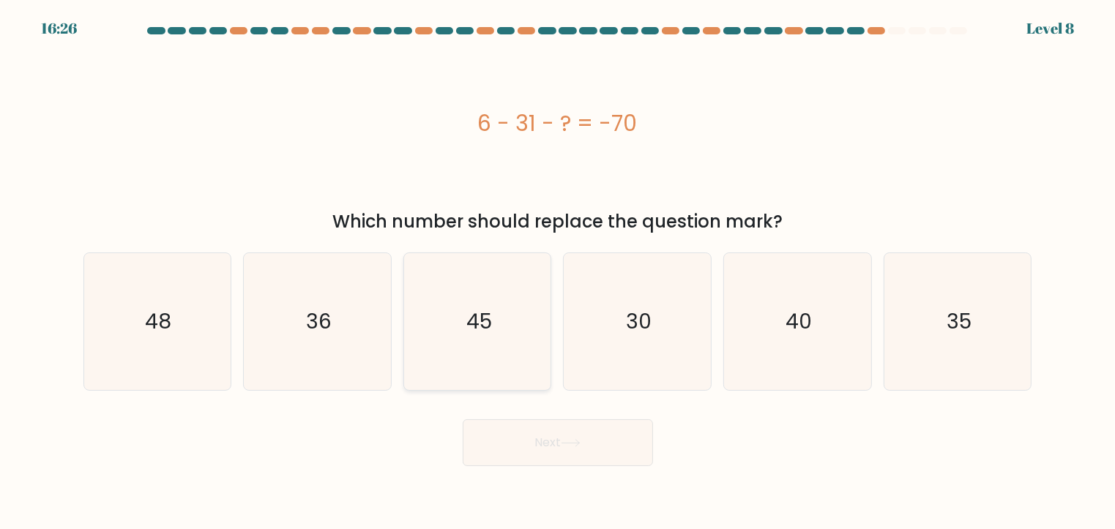
click at [480, 347] on icon "45" at bounding box center [477, 321] width 137 height 137
click at [558, 272] on input "c. 45" at bounding box center [558, 268] width 1 height 7
radio input "true"
click at [534, 428] on button "Next" at bounding box center [558, 443] width 190 height 47
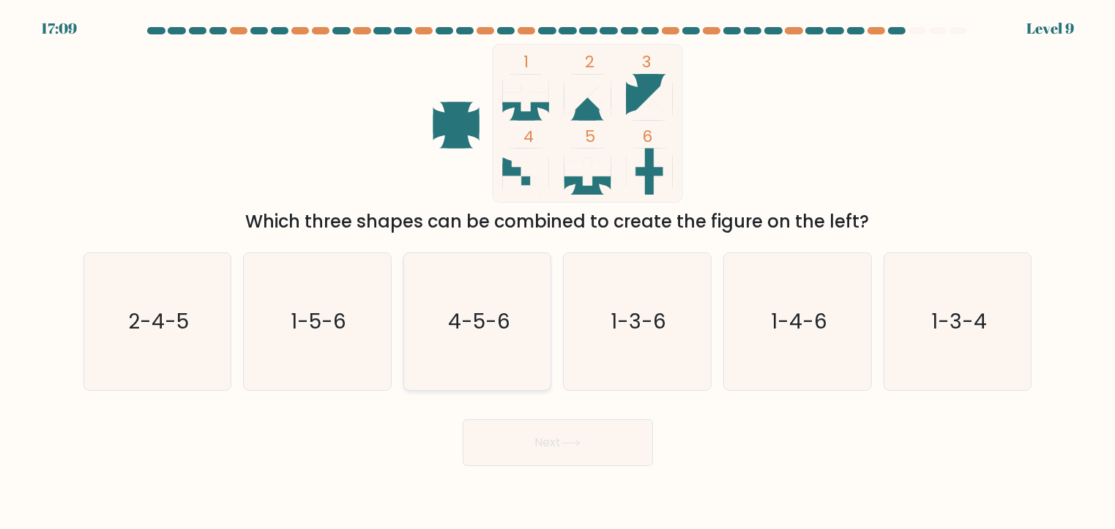
click at [527, 314] on icon "4-5-6" at bounding box center [477, 321] width 137 height 137
click at [558, 272] on input "c. 4-5-6" at bounding box center [558, 268] width 1 height 7
radio input "true"
click at [535, 426] on button "Next" at bounding box center [558, 443] width 190 height 47
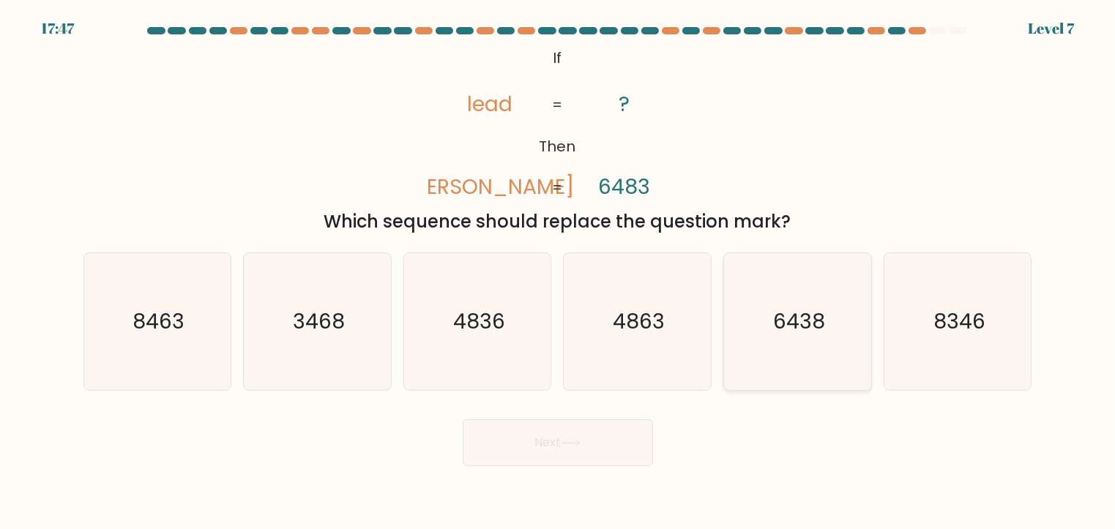
click at [827, 338] on icon "6438" at bounding box center [797, 321] width 137 height 137
click at [559, 272] on input "e. 6438" at bounding box center [558, 268] width 1 height 7
radio input "true"
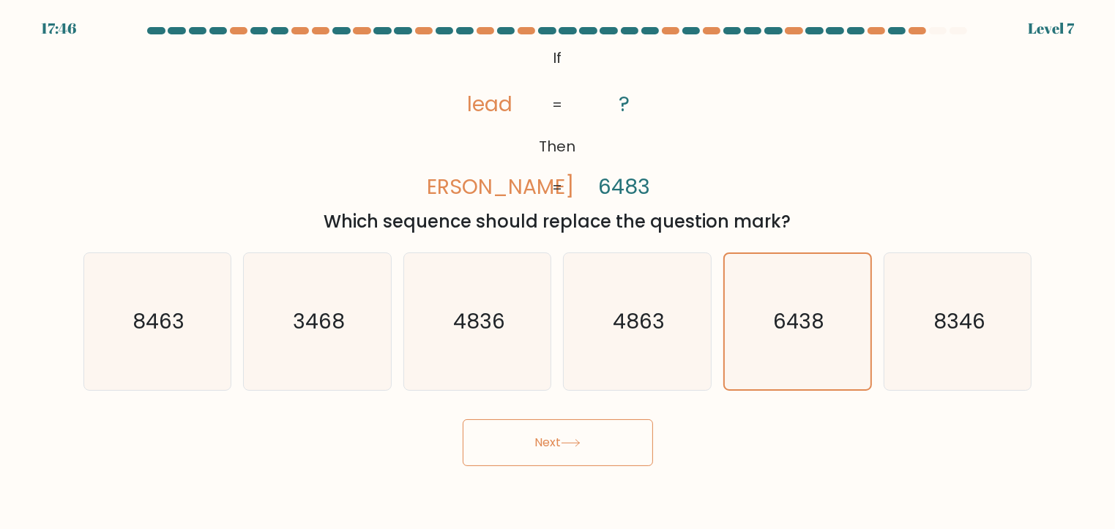
click at [578, 452] on button "Next" at bounding box center [558, 443] width 190 height 47
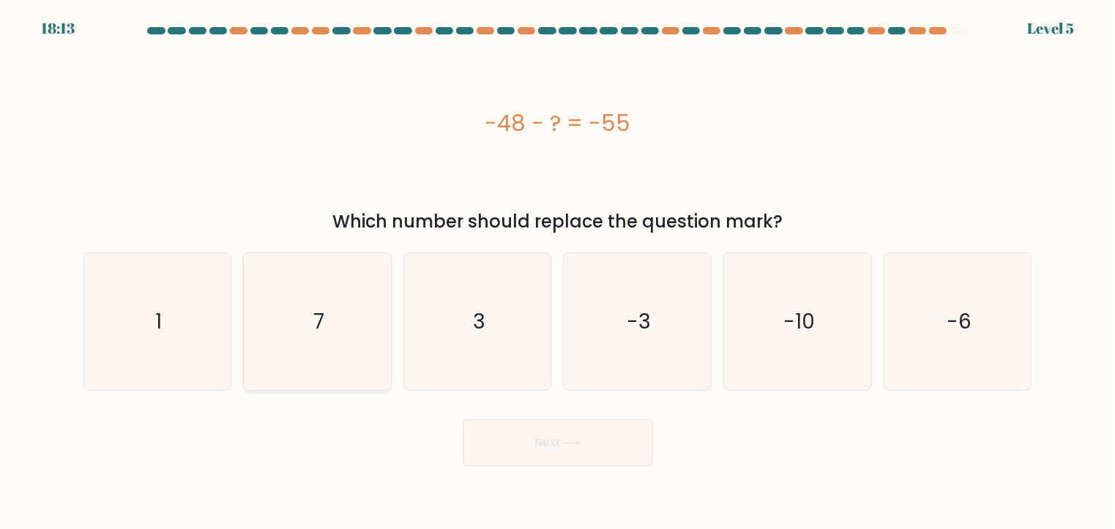
click at [338, 302] on icon "7" at bounding box center [317, 321] width 137 height 137
click at [558, 272] on input "b. 7" at bounding box center [558, 268] width 1 height 7
radio input "true"
click at [551, 428] on button "Next" at bounding box center [558, 443] width 190 height 47
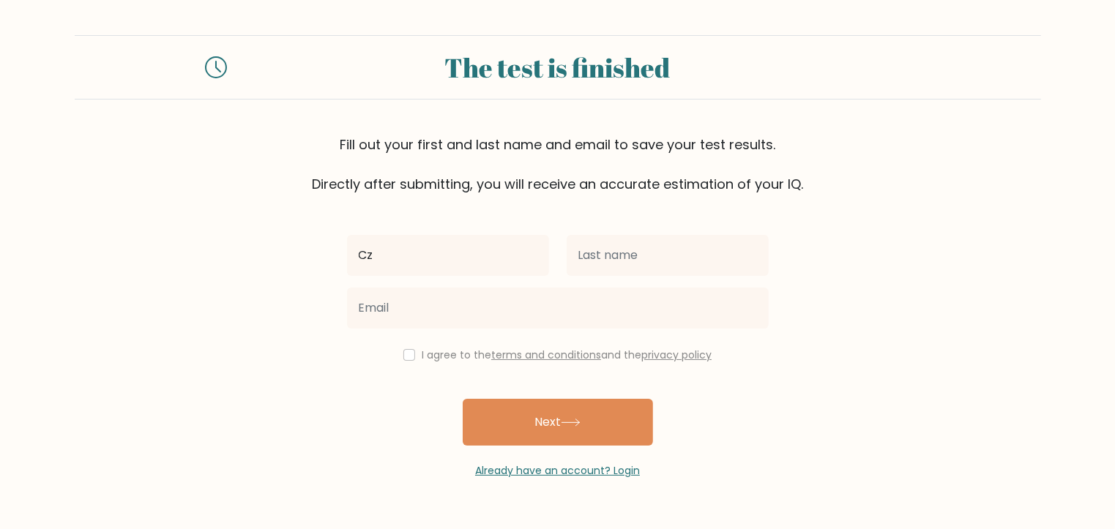
type input "[PERSON_NAME]"
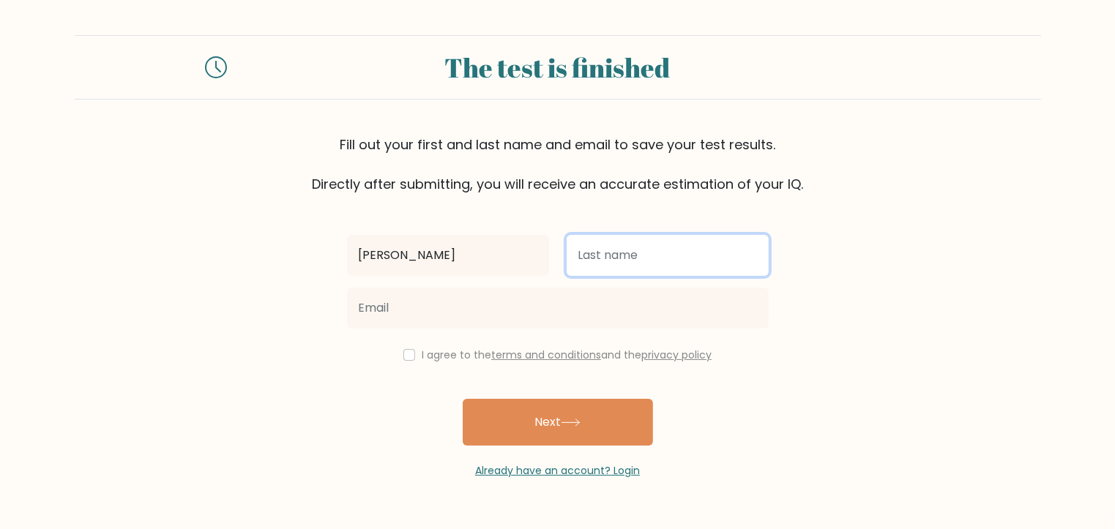
drag, startPoint x: 575, startPoint y: 269, endPoint x: 594, endPoint y: 248, distance: 28.0
click at [575, 266] on input "text" at bounding box center [668, 255] width 202 height 41
type input "Lauron"
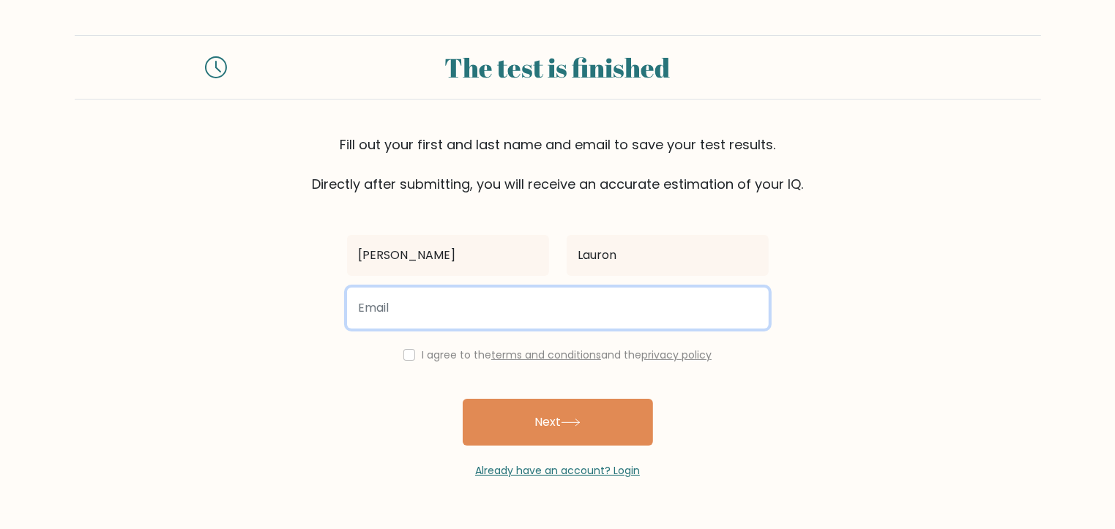
click at [542, 315] on input "email" at bounding box center [558, 308] width 422 height 41
type input "[EMAIL_ADDRESS][DOMAIN_NAME]"
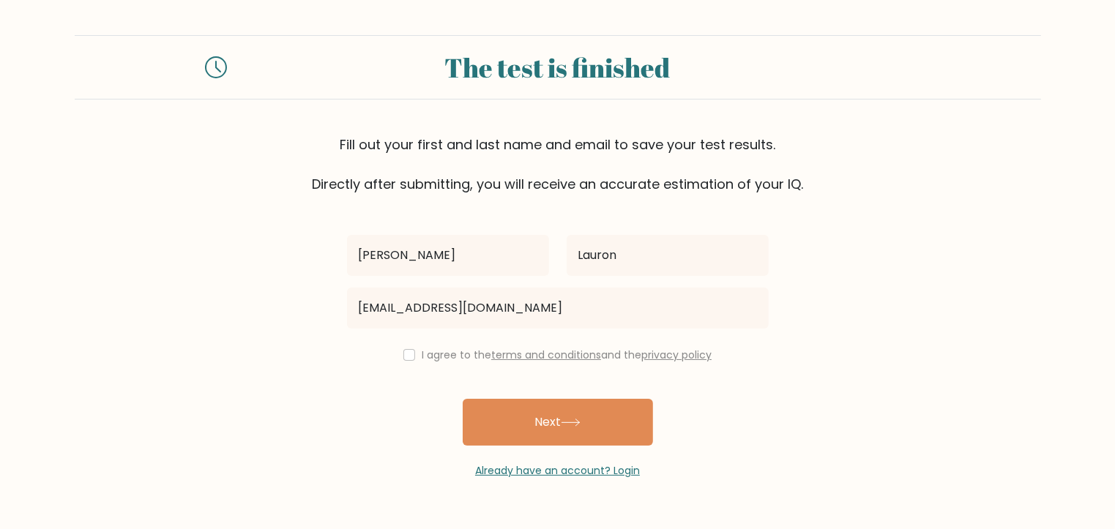
click at [411, 355] on div "I agree to the terms and conditions and the privacy policy" at bounding box center [557, 355] width 439 height 18
click at [405, 351] on input "checkbox" at bounding box center [409, 355] width 12 height 12
checkbox input "true"
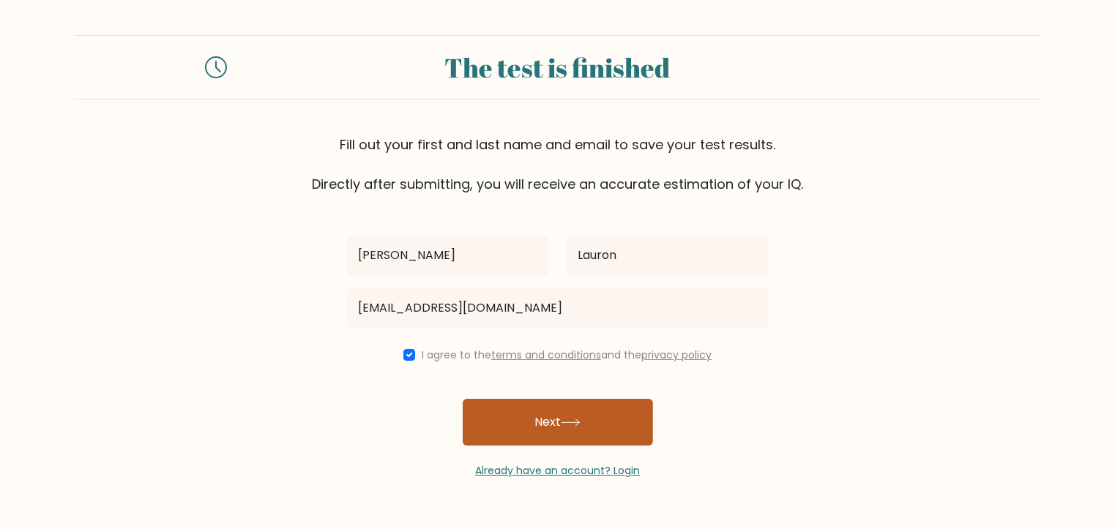
click at [530, 425] on button "Next" at bounding box center [558, 422] width 190 height 47
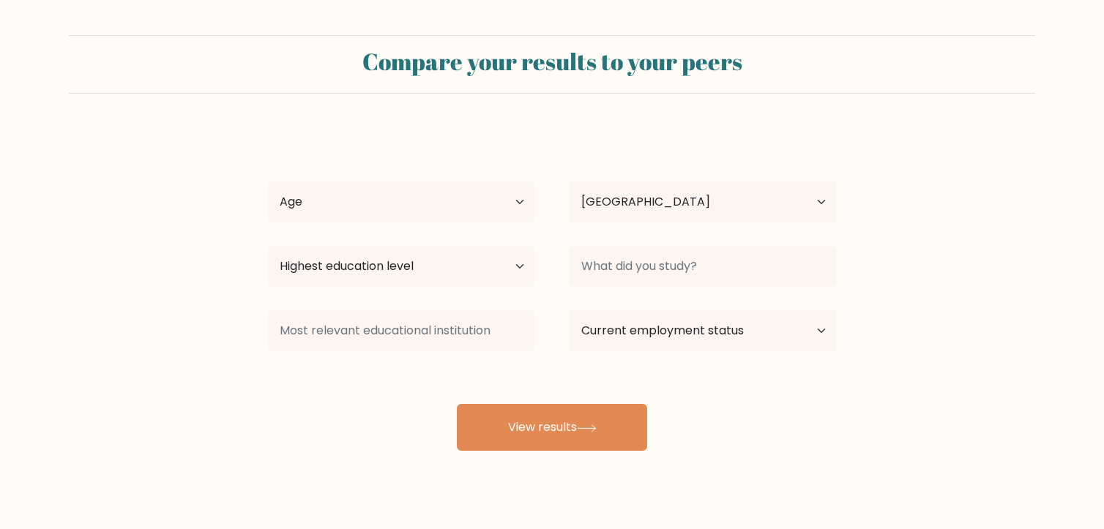
select select "PH"
click at [507, 203] on select "Age Under [DEMOGRAPHIC_DATA] [DEMOGRAPHIC_DATA] [DEMOGRAPHIC_DATA] [DEMOGRAPHIC…" at bounding box center [401, 202] width 266 height 41
select select "25_34"
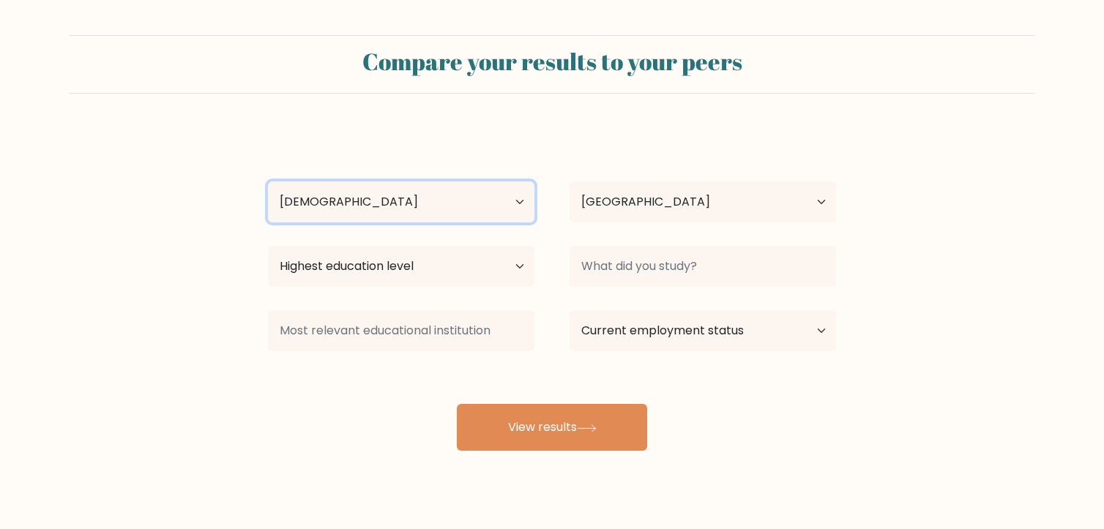
click at [268, 182] on select "Age Under [DEMOGRAPHIC_DATA] [DEMOGRAPHIC_DATA] [DEMOGRAPHIC_DATA] [DEMOGRAPHIC…" at bounding box center [401, 202] width 266 height 41
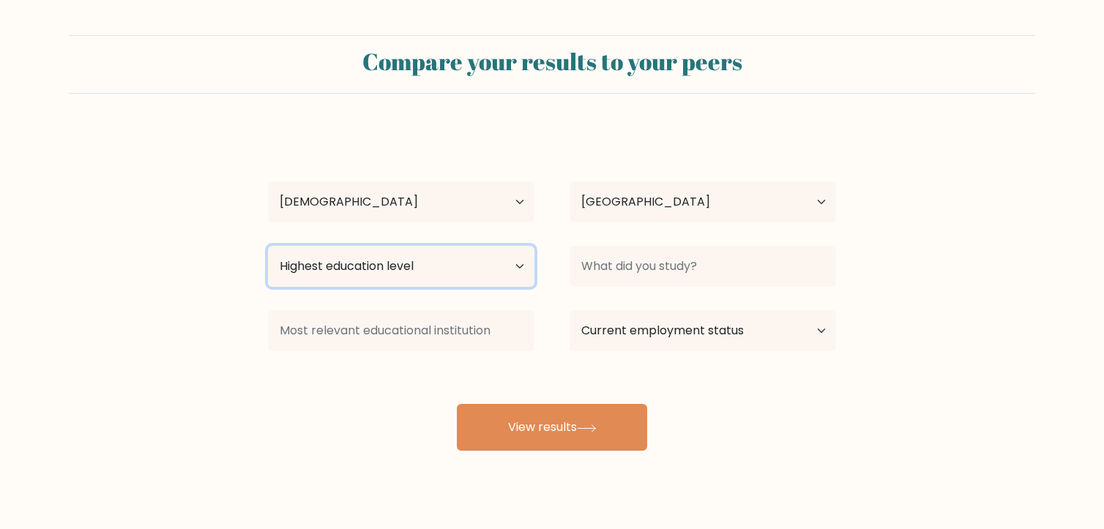
click at [460, 270] on select "Highest education level No schooling Primary Lower Secondary Upper Secondary Oc…" at bounding box center [401, 266] width 266 height 41
select select "bachelors_degree"
click at [268, 246] on select "Highest education level No schooling Primary Lower Secondary Upper Secondary Oc…" at bounding box center [401, 266] width 266 height 41
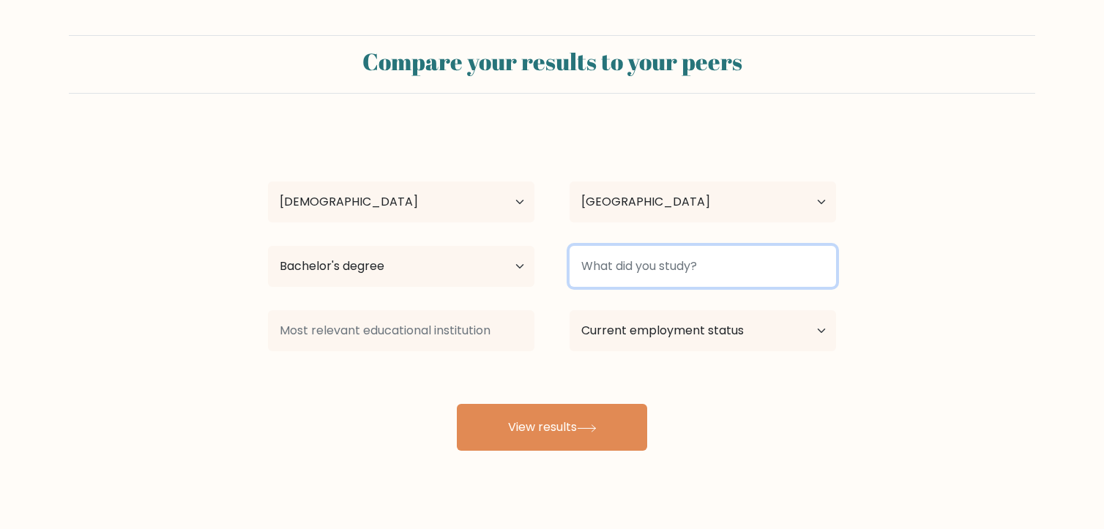
click at [682, 269] on input at bounding box center [703, 266] width 266 height 41
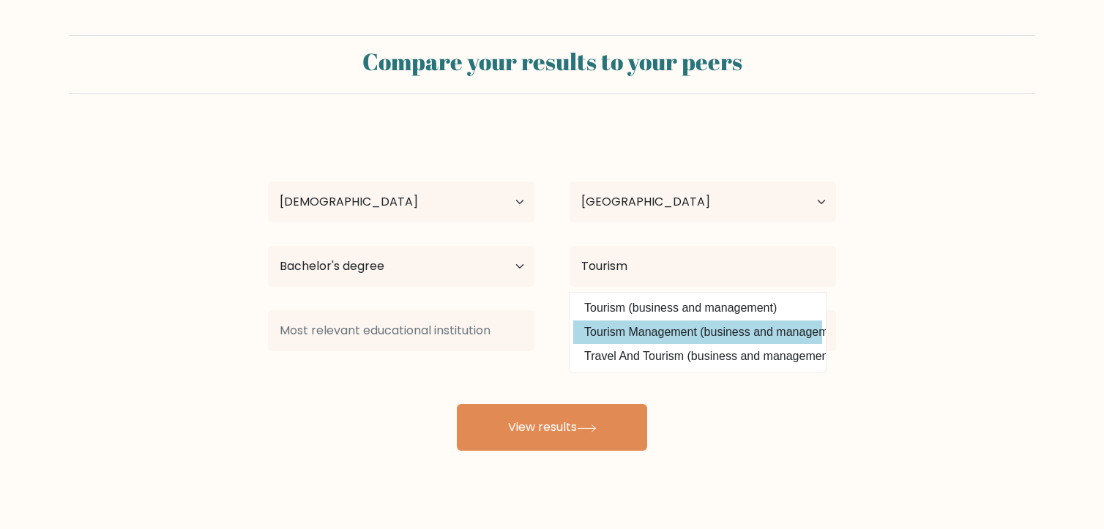
click at [685, 338] on option "Tourism Management (business and management)" at bounding box center [697, 332] width 249 height 23
type input "Tourism Management"
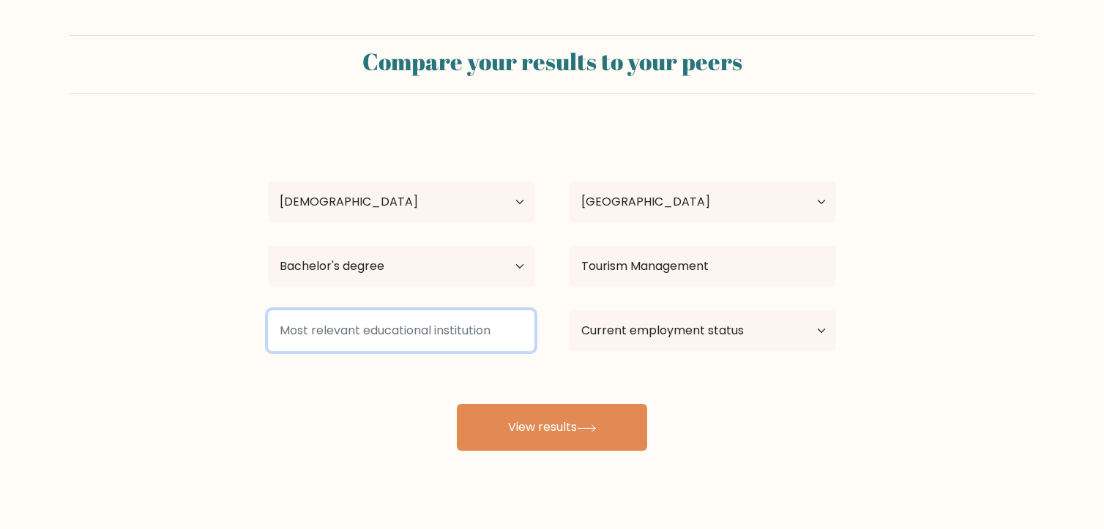
click at [417, 341] on input at bounding box center [401, 330] width 266 height 41
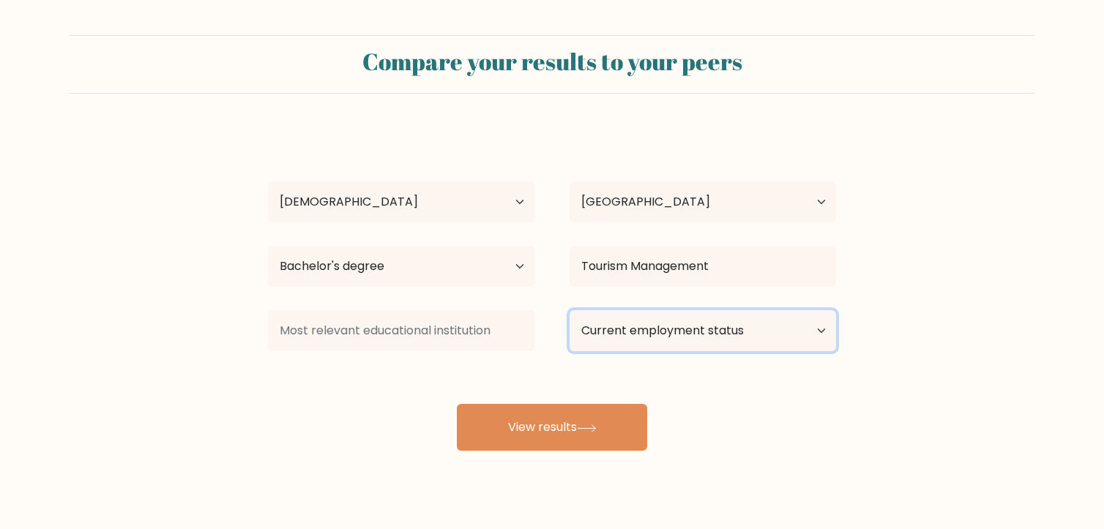
click at [682, 338] on select "Current employment status Employed Student Retired Other / prefer not to answer" at bounding box center [703, 330] width 266 height 41
click at [436, 370] on div "Czarmaine Jannie Lauron Age Under 18 years old 18-24 years old 25-34 years old …" at bounding box center [552, 290] width 586 height 322
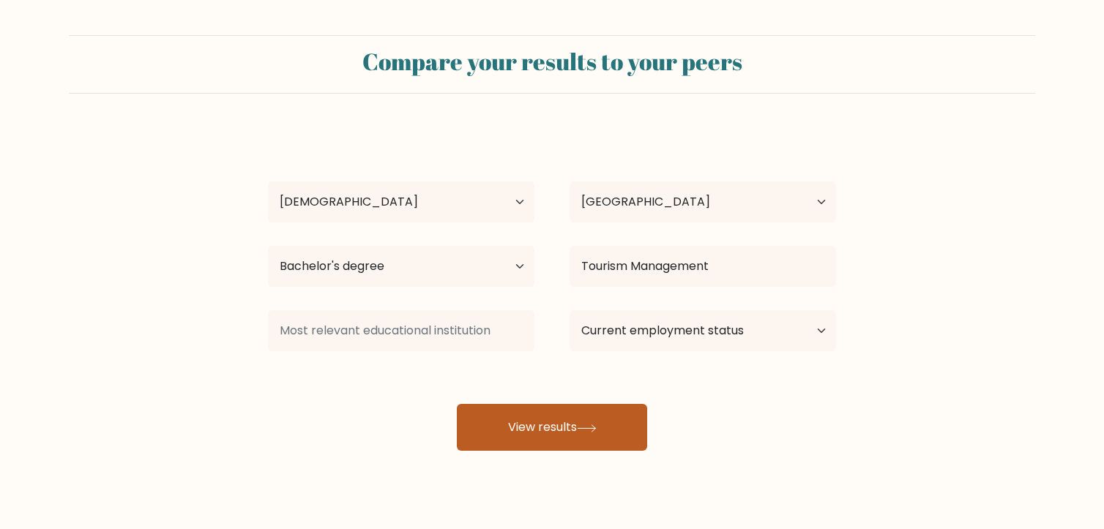
click at [548, 420] on button "View results" at bounding box center [552, 427] width 190 height 47
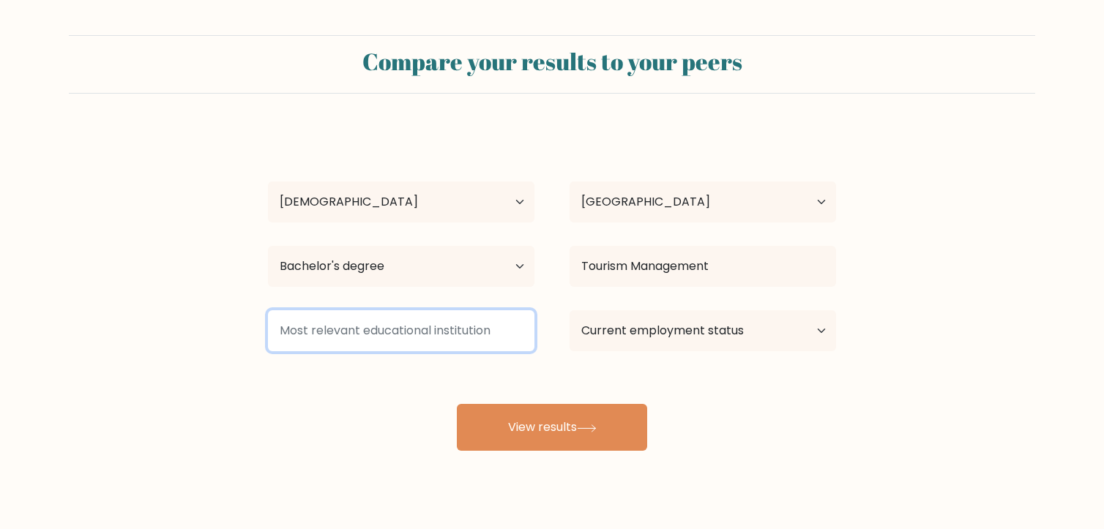
click at [477, 334] on input at bounding box center [401, 330] width 266 height 41
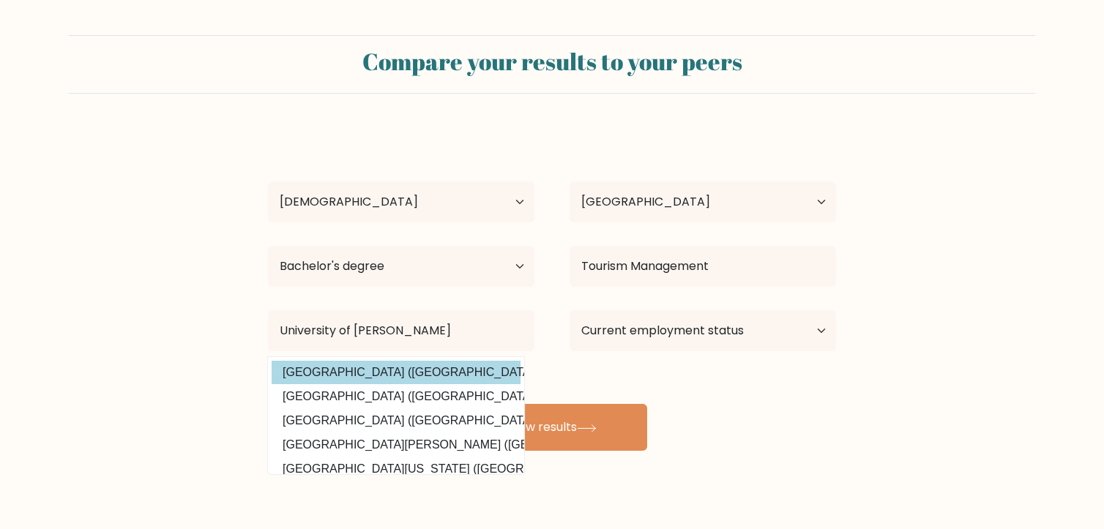
click at [395, 370] on option "University of Sunderland (United Kingdom)" at bounding box center [396, 372] width 249 height 23
type input "University of Sunderland"
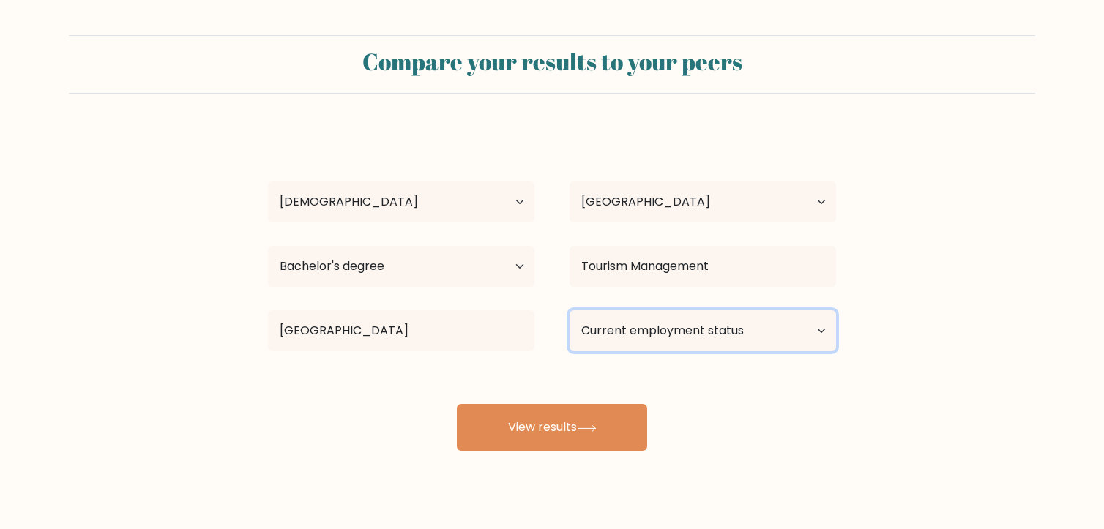
click at [792, 332] on select "Current employment status Employed Student Retired Other / prefer not to answer" at bounding box center [703, 330] width 266 height 41
select select "other"
click at [570, 310] on select "Current employment status Employed Student Retired Other / prefer not to answer" at bounding box center [703, 330] width 266 height 41
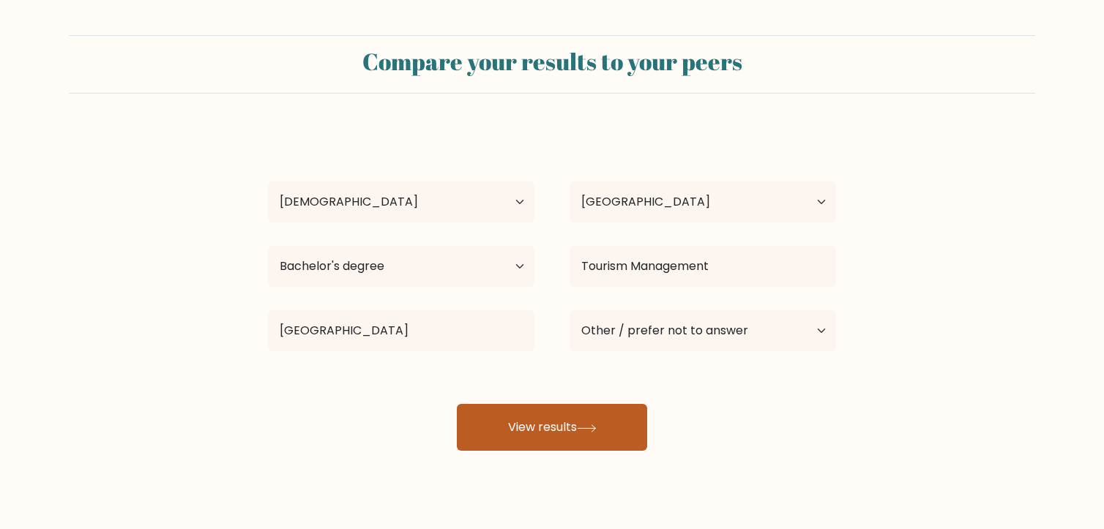
click at [589, 420] on button "View results" at bounding box center [552, 427] width 190 height 47
